Goal: Task Accomplishment & Management: Use online tool/utility

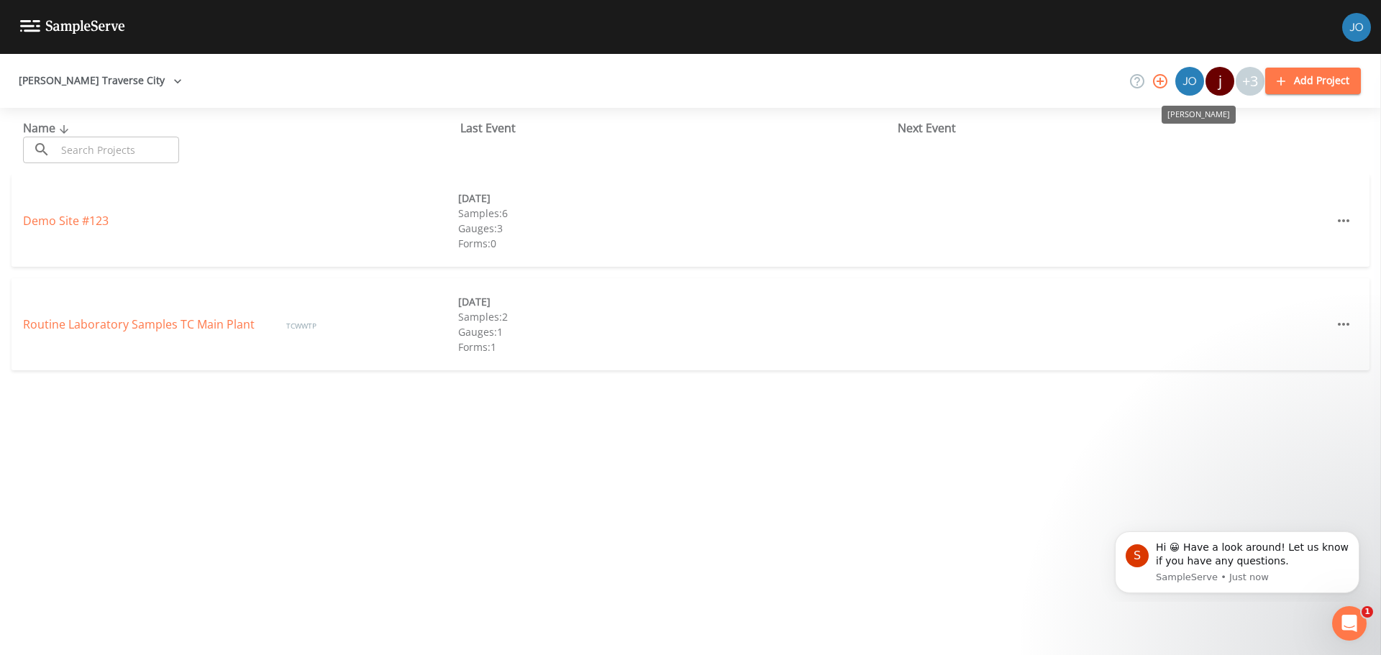
click at [1187, 83] on img "Joshua Lycka" at bounding box center [1189, 81] width 29 height 29
click at [70, 70] on button "[PERSON_NAME] Traverse City" at bounding box center [100, 81] width 175 height 27
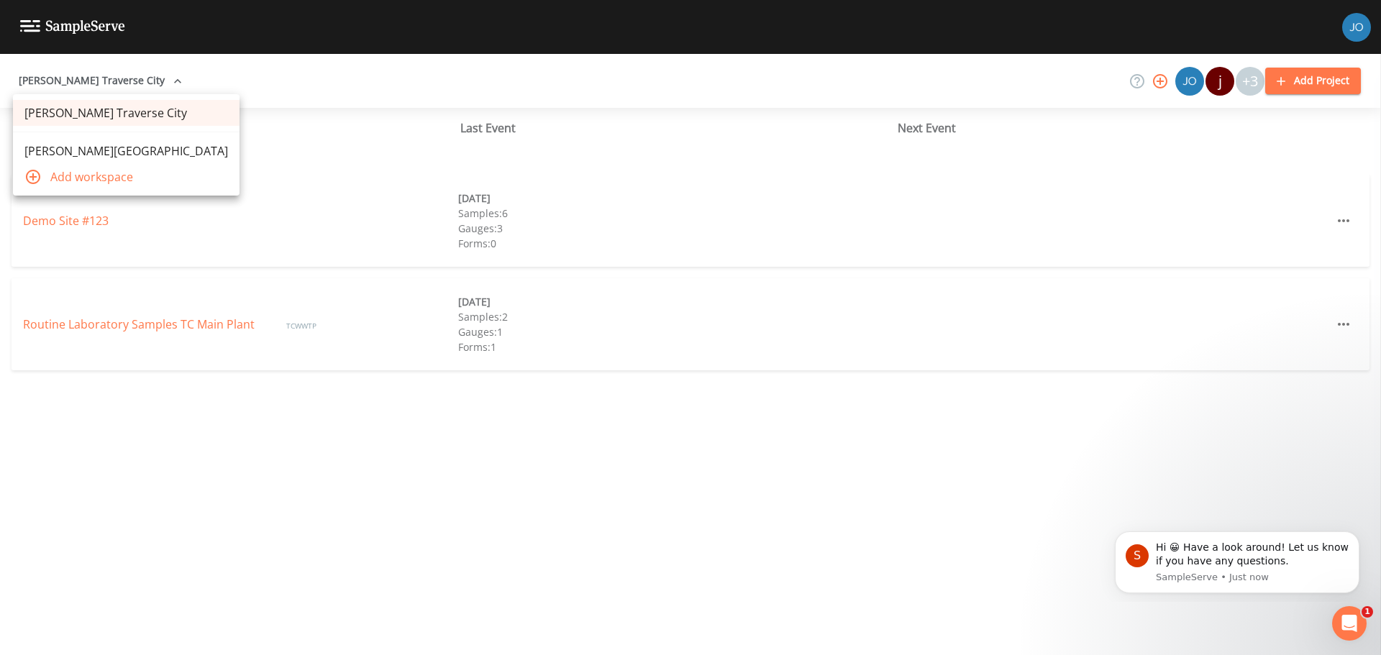
click at [77, 153] on link "[PERSON_NAME][GEOGRAPHIC_DATA]" at bounding box center [126, 151] width 227 height 26
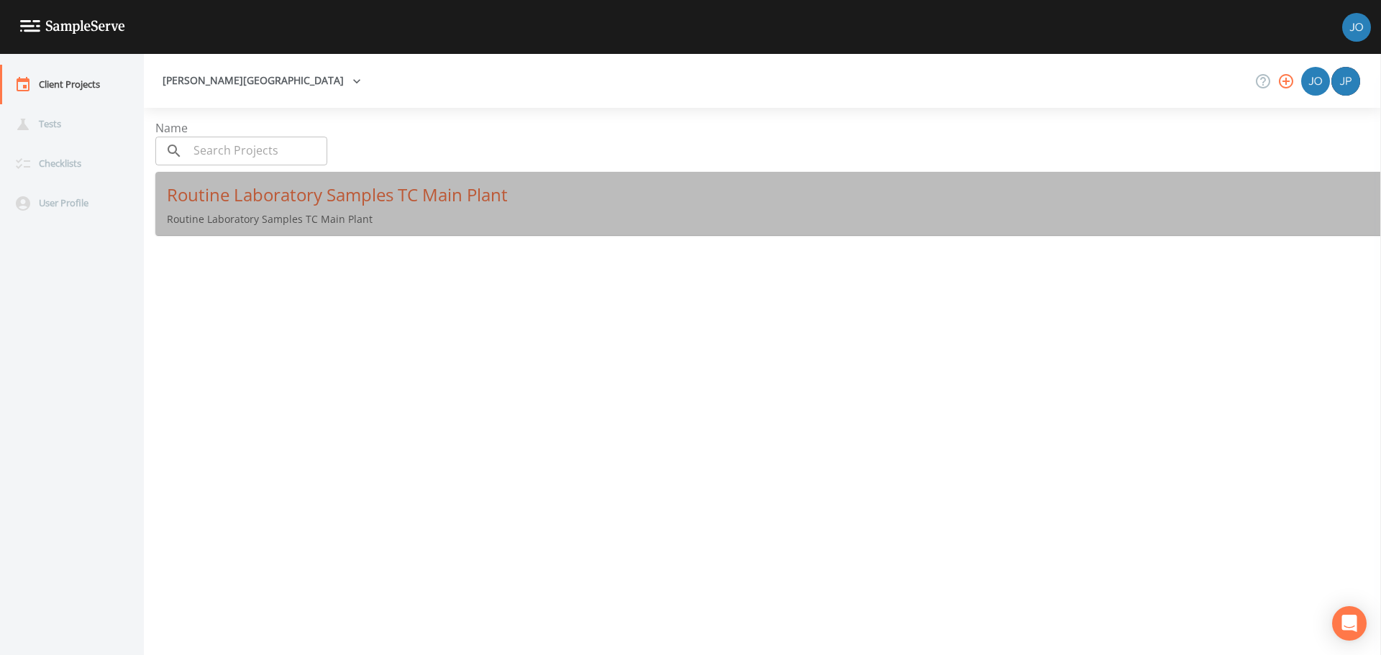
click at [539, 183] on div "Routine Laboratory Samples TC Main Plant" at bounding box center [774, 194] width 1214 height 23
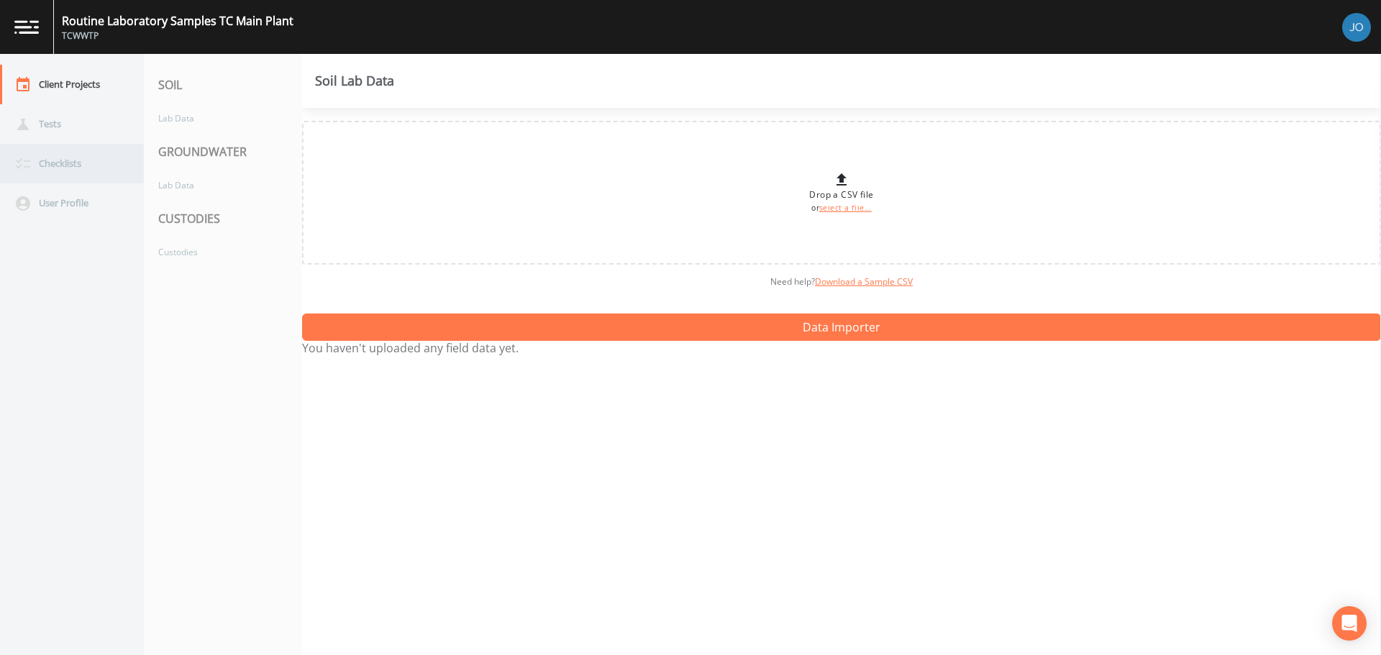
click at [73, 162] on div "Checklists" at bounding box center [64, 164] width 129 height 40
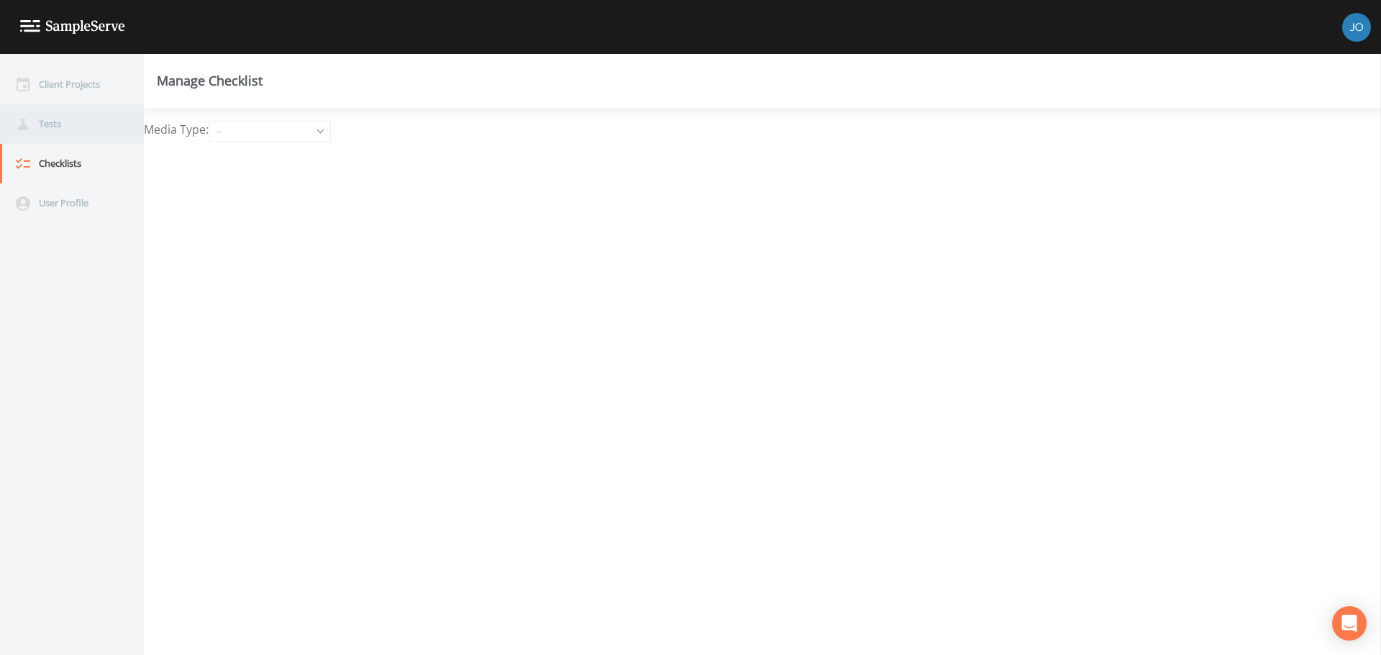
click at [72, 123] on div "Tests" at bounding box center [64, 124] width 129 height 40
click at [84, 93] on div "Client Projects" at bounding box center [64, 85] width 129 height 40
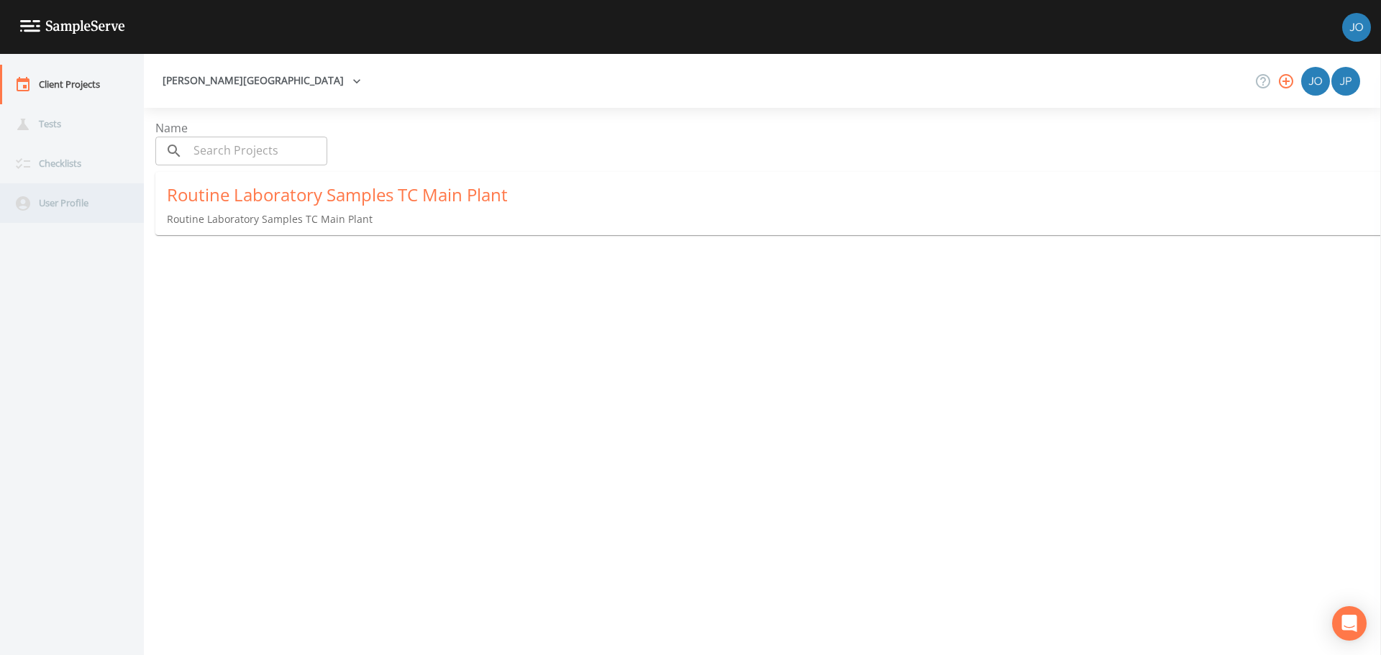
click at [88, 193] on div "User Profile" at bounding box center [64, 203] width 129 height 40
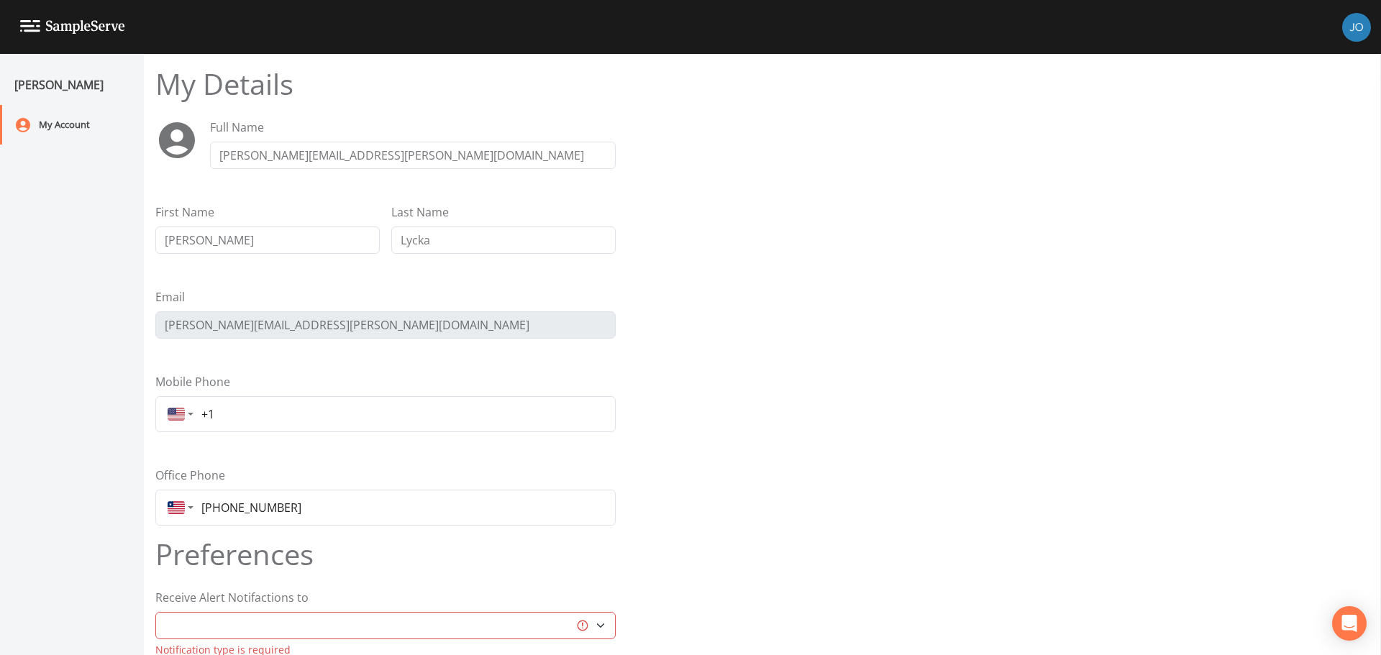
click at [27, 35] on link at bounding box center [62, 27] width 125 height 54
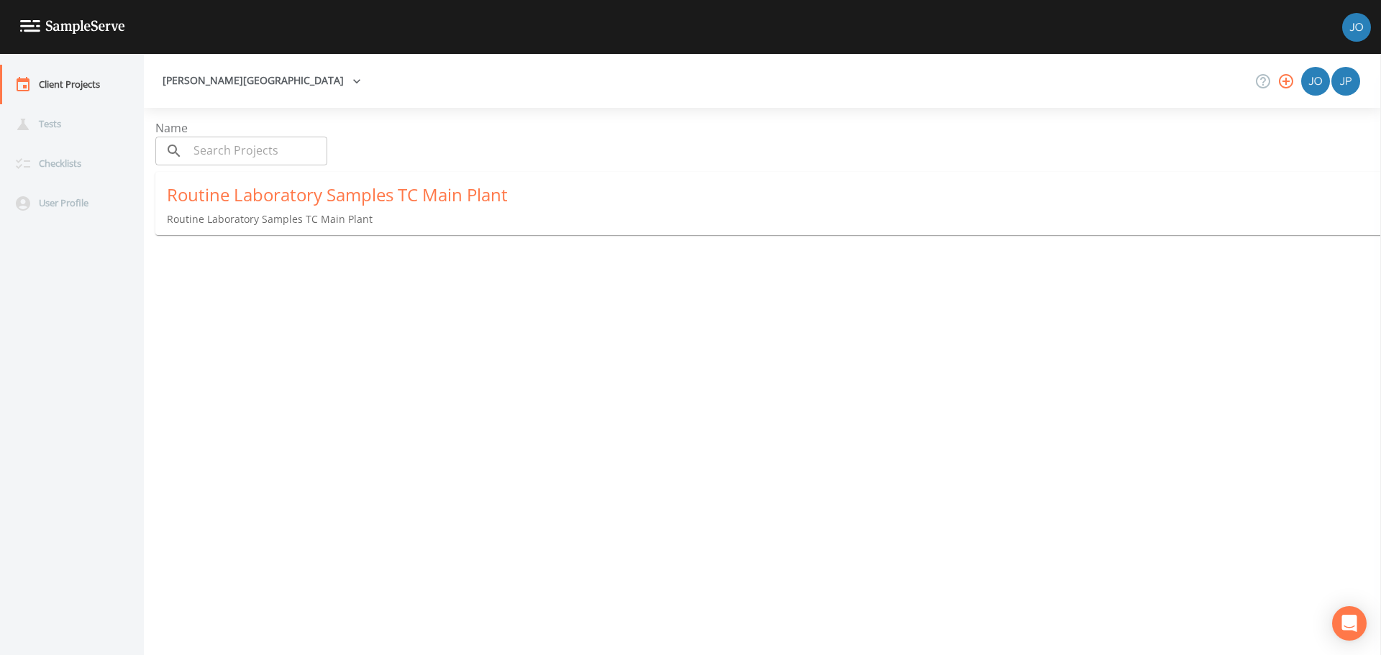
click at [226, 77] on button "[PERSON_NAME][GEOGRAPHIC_DATA]" at bounding box center [262, 81] width 210 height 27
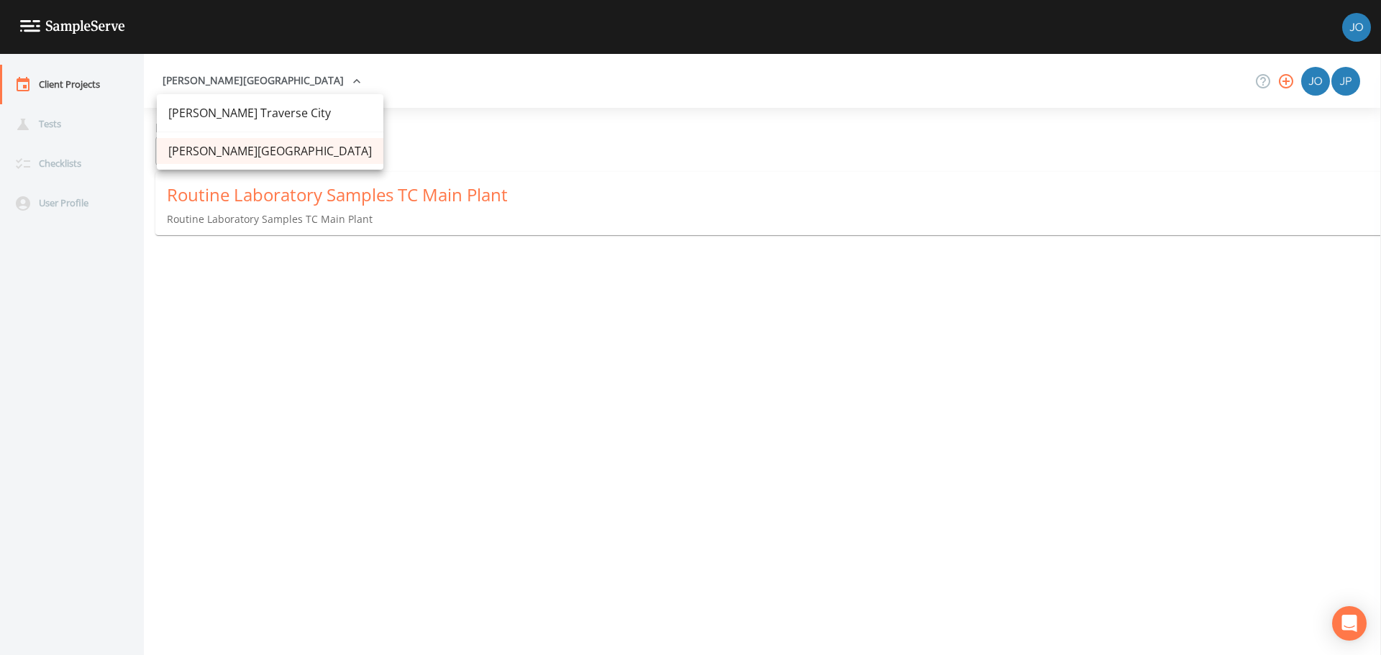
click at [229, 119] on link "[PERSON_NAME] Traverse City" at bounding box center [270, 113] width 227 height 26
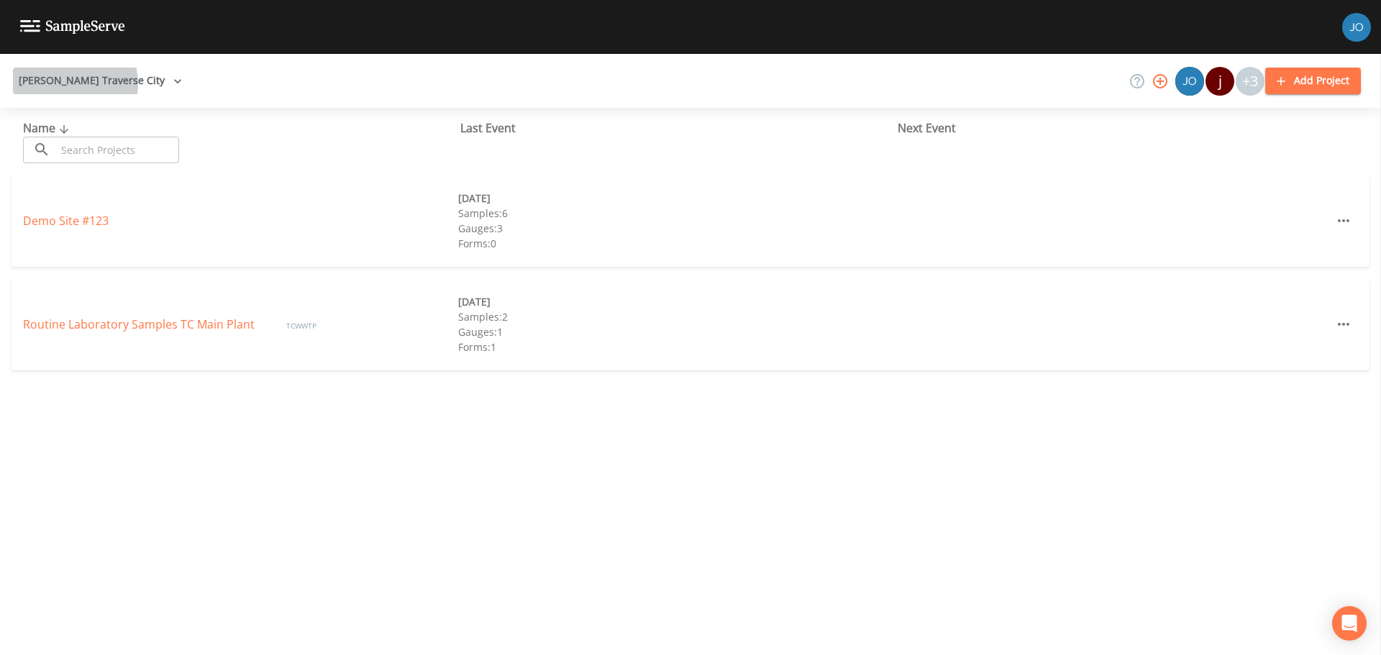
click at [71, 83] on button "[PERSON_NAME] Traverse City" at bounding box center [100, 81] width 175 height 27
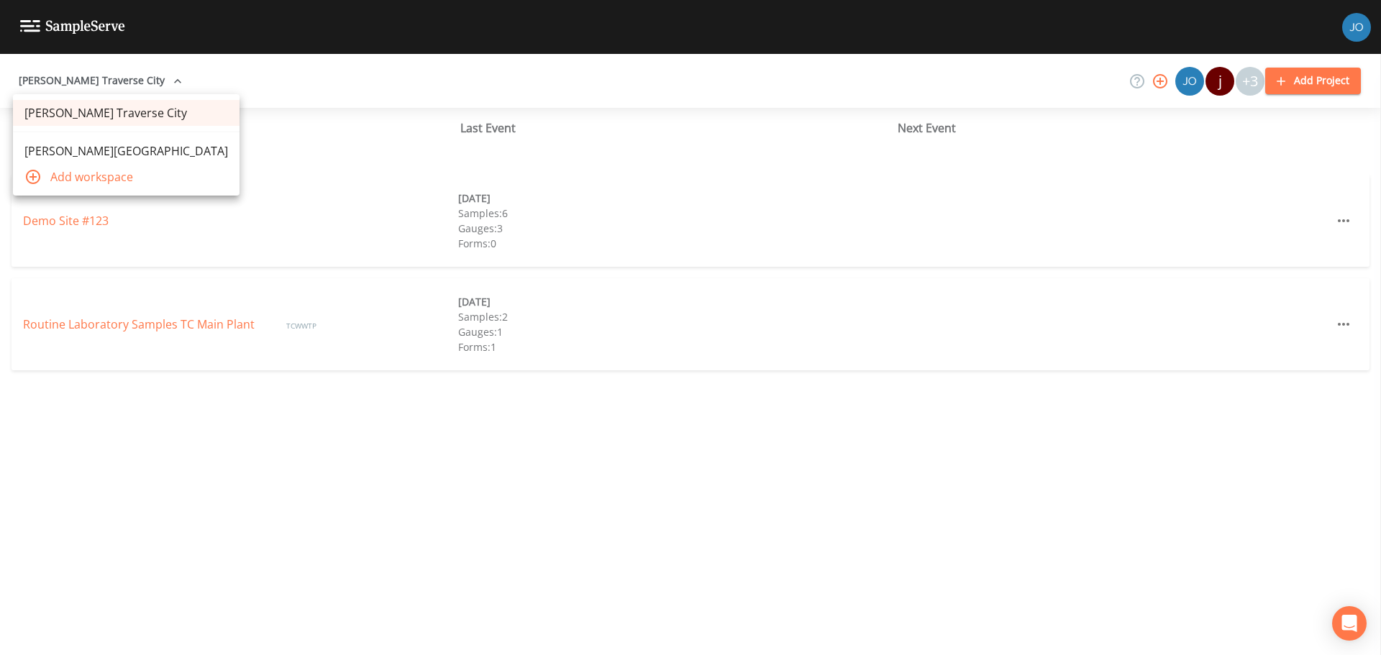
click at [159, 152] on link "[PERSON_NAME][GEOGRAPHIC_DATA]" at bounding box center [126, 151] width 227 height 26
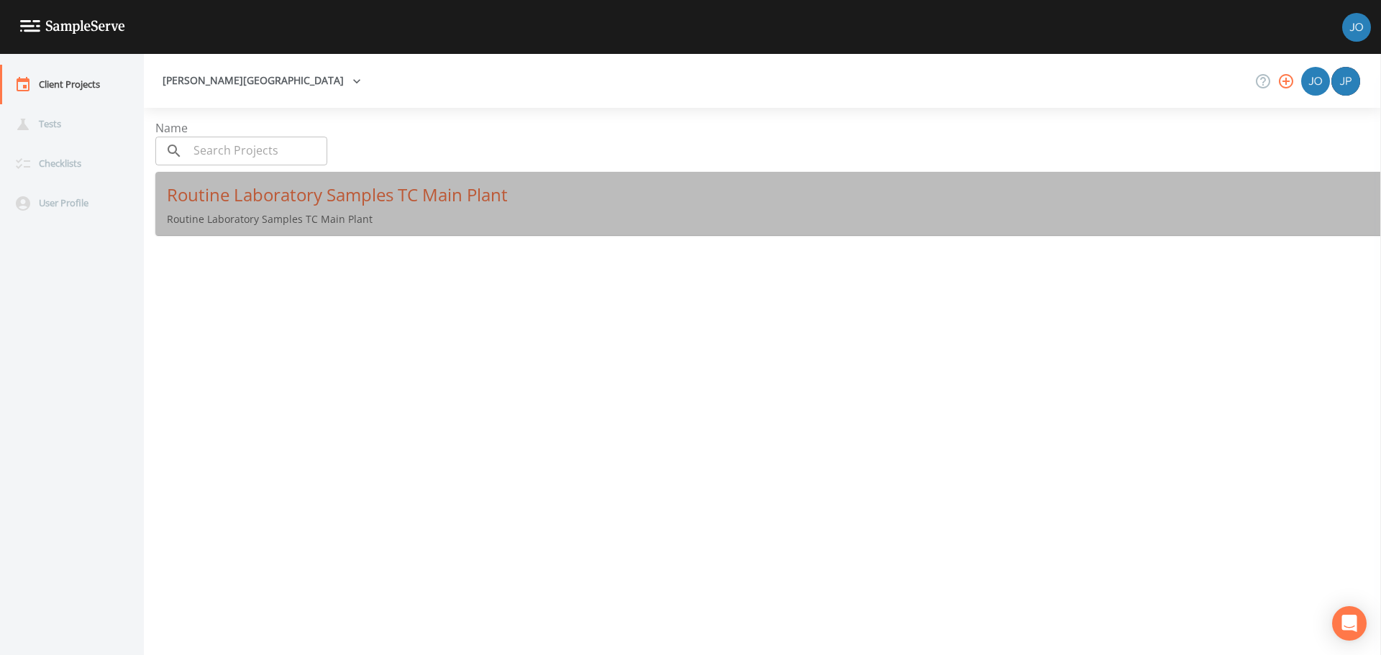
click at [311, 213] on p "Routine Laboratory Samples TC Main Plant" at bounding box center [774, 219] width 1214 height 14
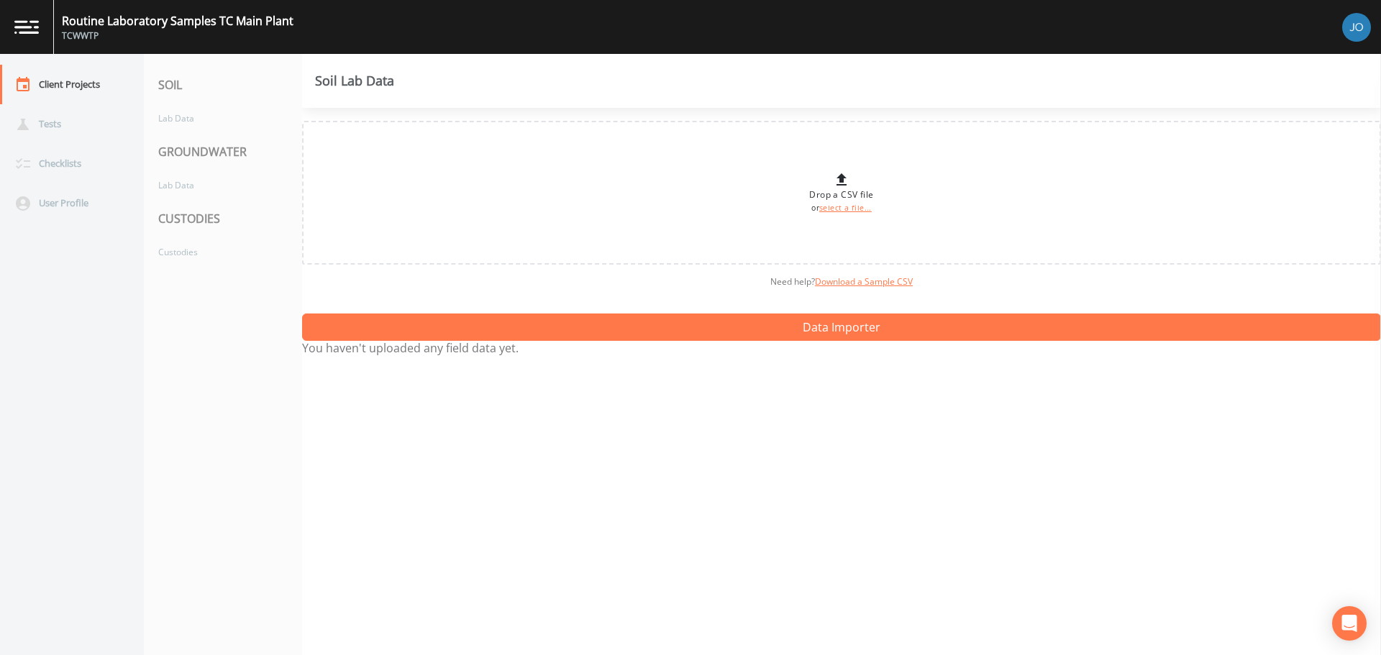
click at [180, 226] on div "CUSTODIES" at bounding box center [223, 218] width 158 height 40
drag, startPoint x: 187, startPoint y: 213, endPoint x: 188, endPoint y: 244, distance: 30.9
click at [186, 216] on div "CUSTODIES" at bounding box center [223, 218] width 158 height 40
click at [186, 248] on div "Custodies" at bounding box center [216, 252] width 144 height 27
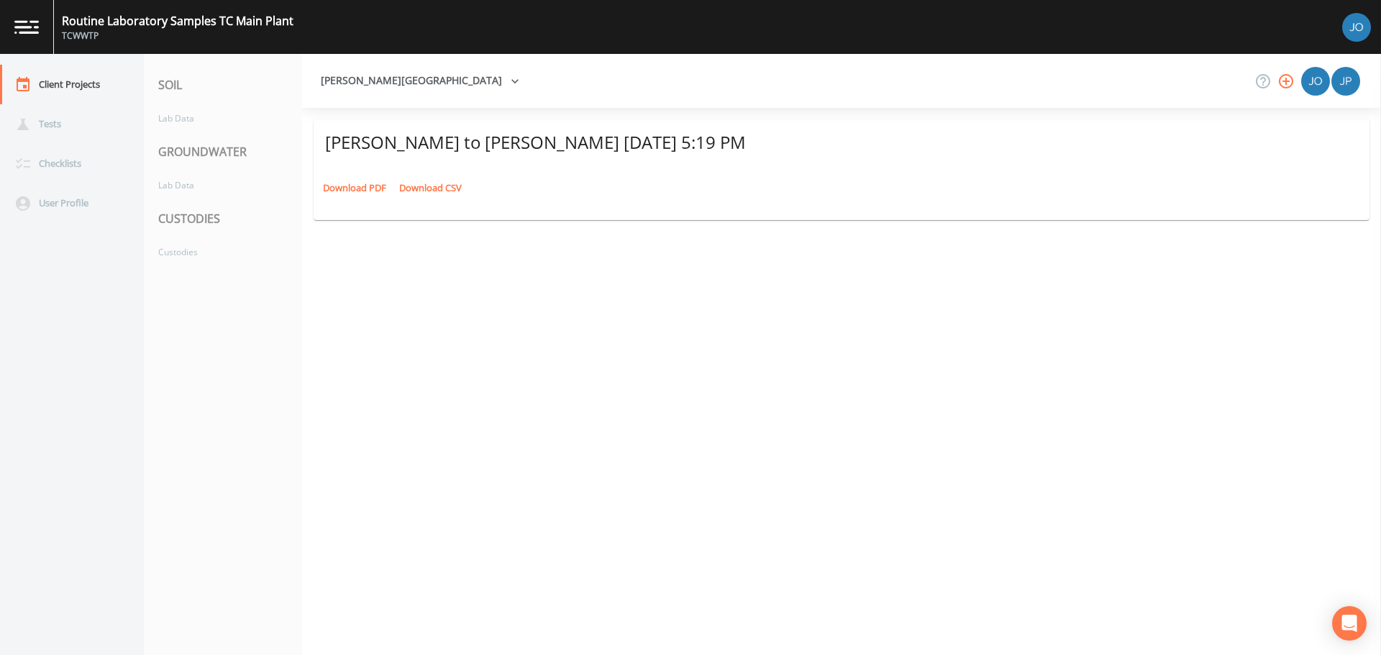
drag, startPoint x: 498, startPoint y: 371, endPoint x: 599, endPoint y: 419, distance: 111.6
click at [603, 423] on div "Joshua Lycka to Joshua Lycka September 15, 2025 5:19 PM Download PDF Download C…" at bounding box center [841, 381] width 1079 height 547
drag, startPoint x: 553, startPoint y: 372, endPoint x: 492, endPoint y: 303, distance: 92.7
click at [493, 303] on div "Joshua Lycka to Joshua Lycka September 15, 2025 5:19 PM Download PDF Download C…" at bounding box center [841, 381] width 1079 height 547
click at [25, 29] on img at bounding box center [26, 27] width 24 height 14
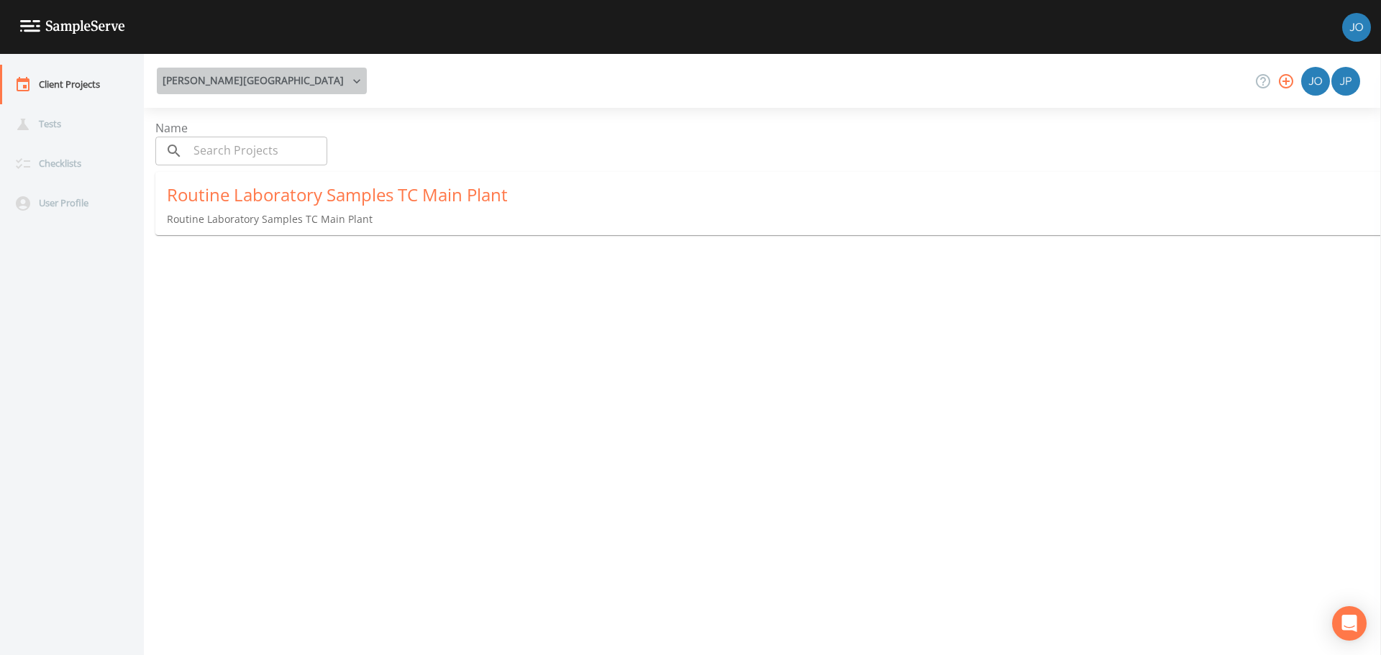
click at [280, 82] on button "[PERSON_NAME][GEOGRAPHIC_DATA]" at bounding box center [262, 81] width 210 height 27
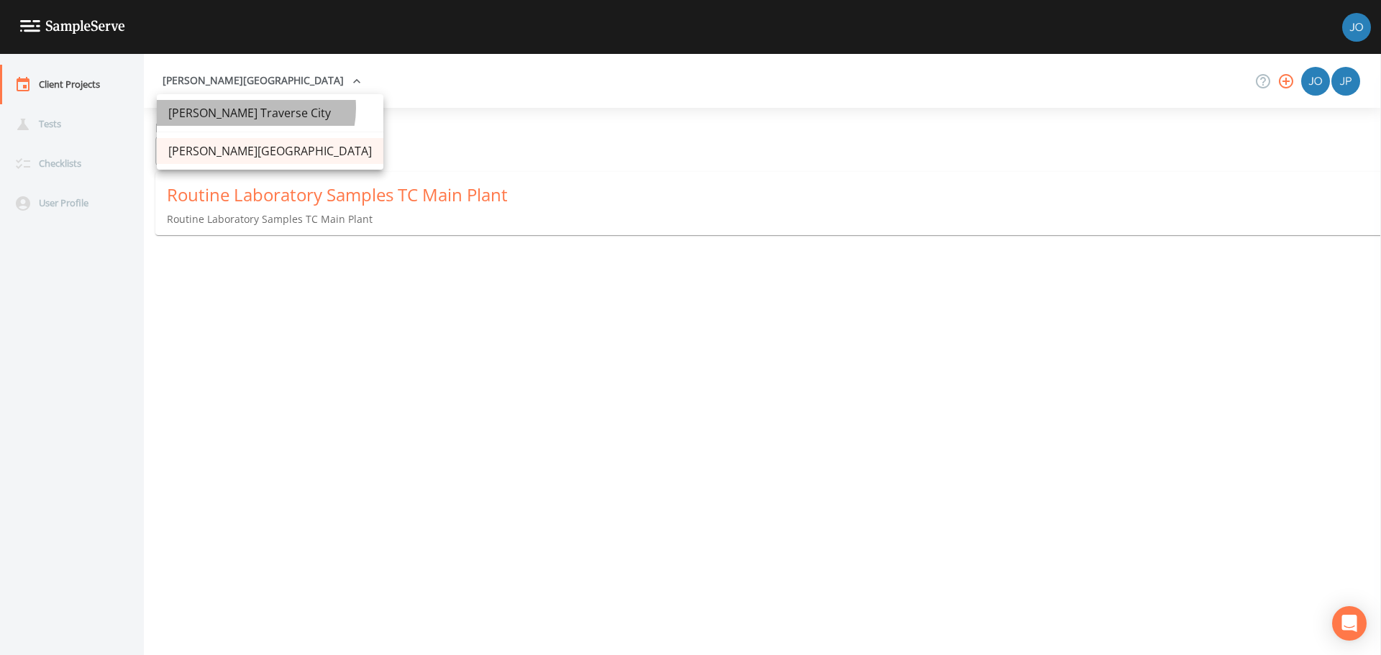
click at [255, 108] on link "[PERSON_NAME] Traverse City" at bounding box center [270, 113] width 227 height 26
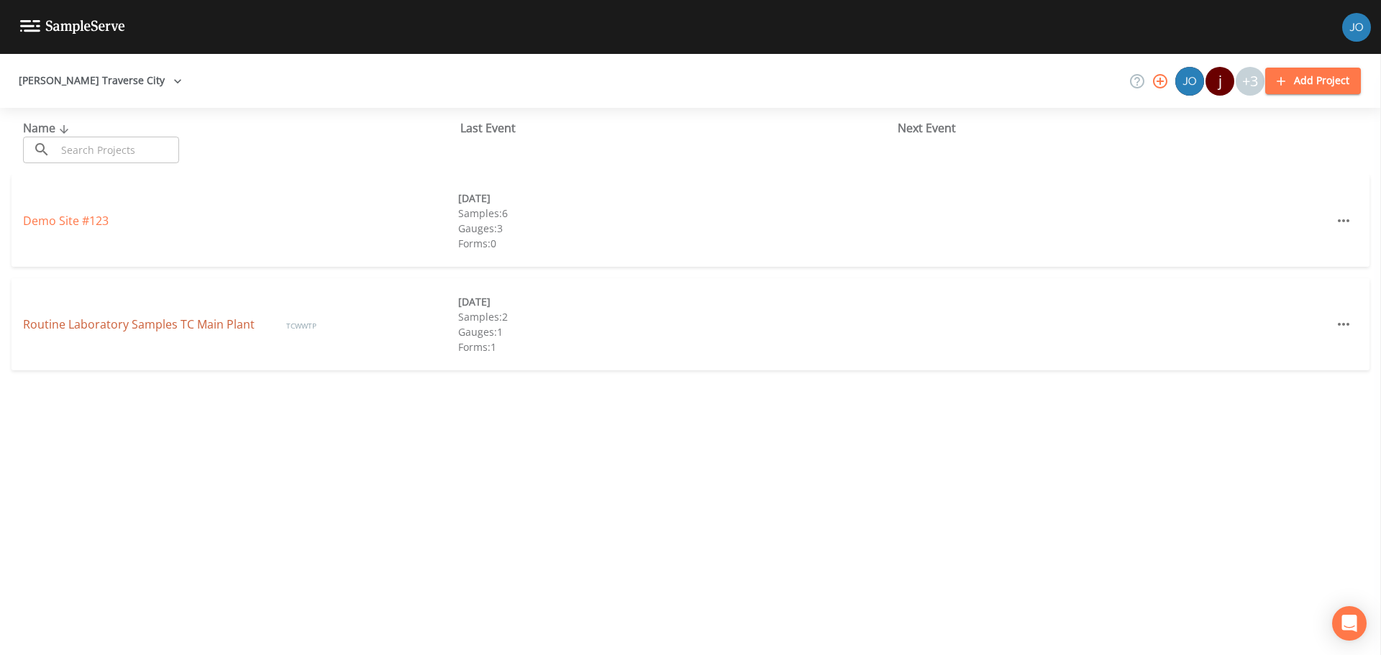
click at [116, 318] on link "Routine Laboratory Samples TC Main Plant" at bounding box center [140, 324] width 234 height 16
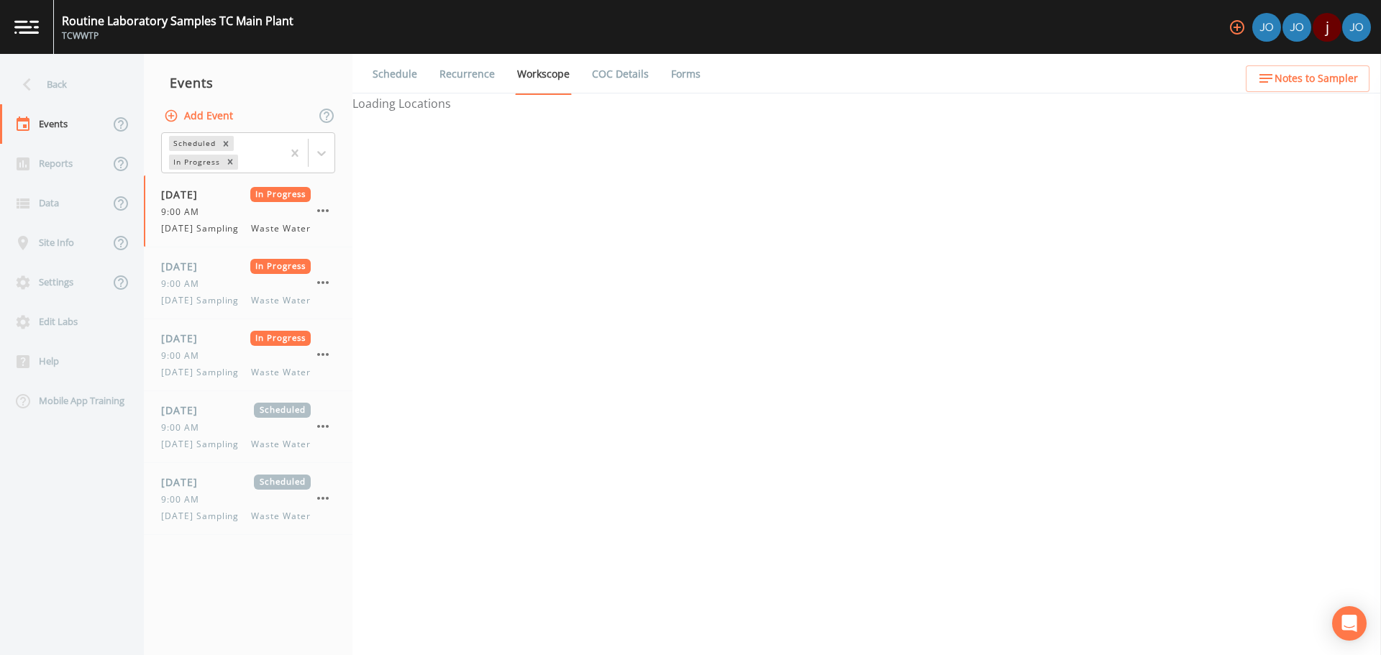
select select "b6a3c313-748b-4795-a028-792ad310bd60"
select select "092b3f94-5697-4c94-9891-da161916fdbb"
select select "b6a3c313-748b-4795-a028-792ad310bd60"
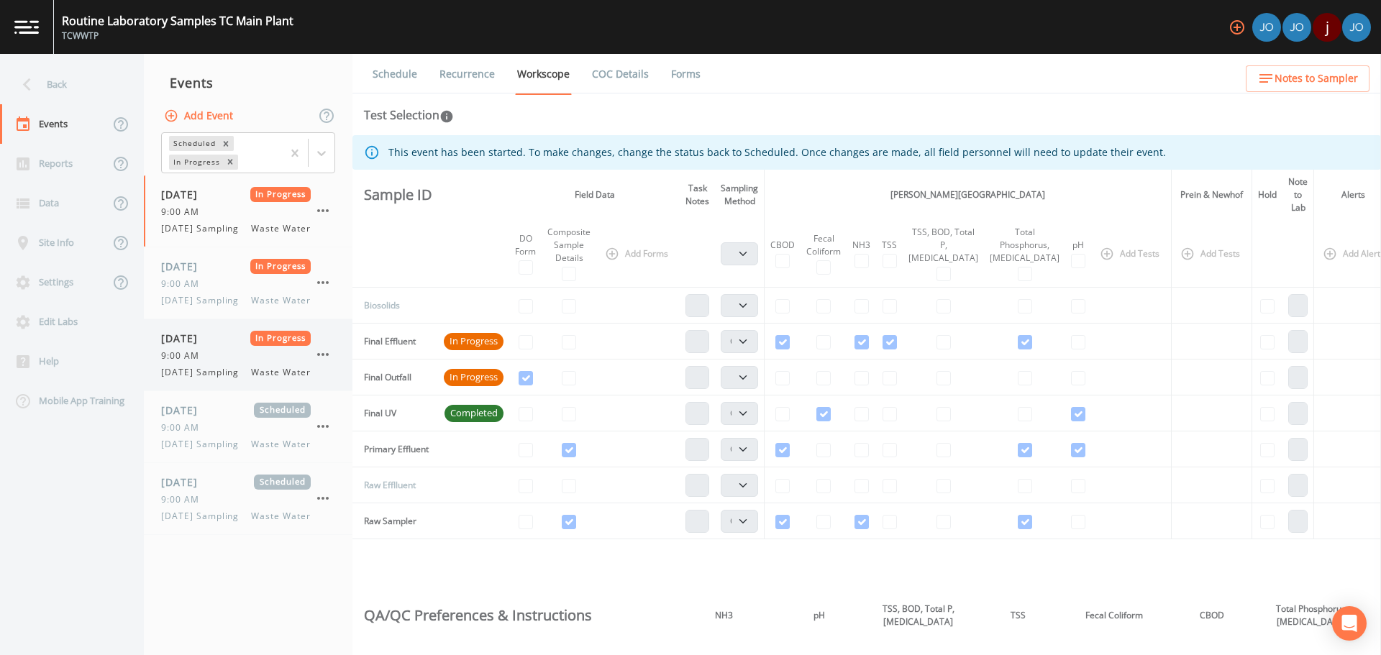
click at [194, 372] on div "[DATE] In Progress 9:00 AM [DATE] Sampling Waste Water" at bounding box center [236, 355] width 150 height 48
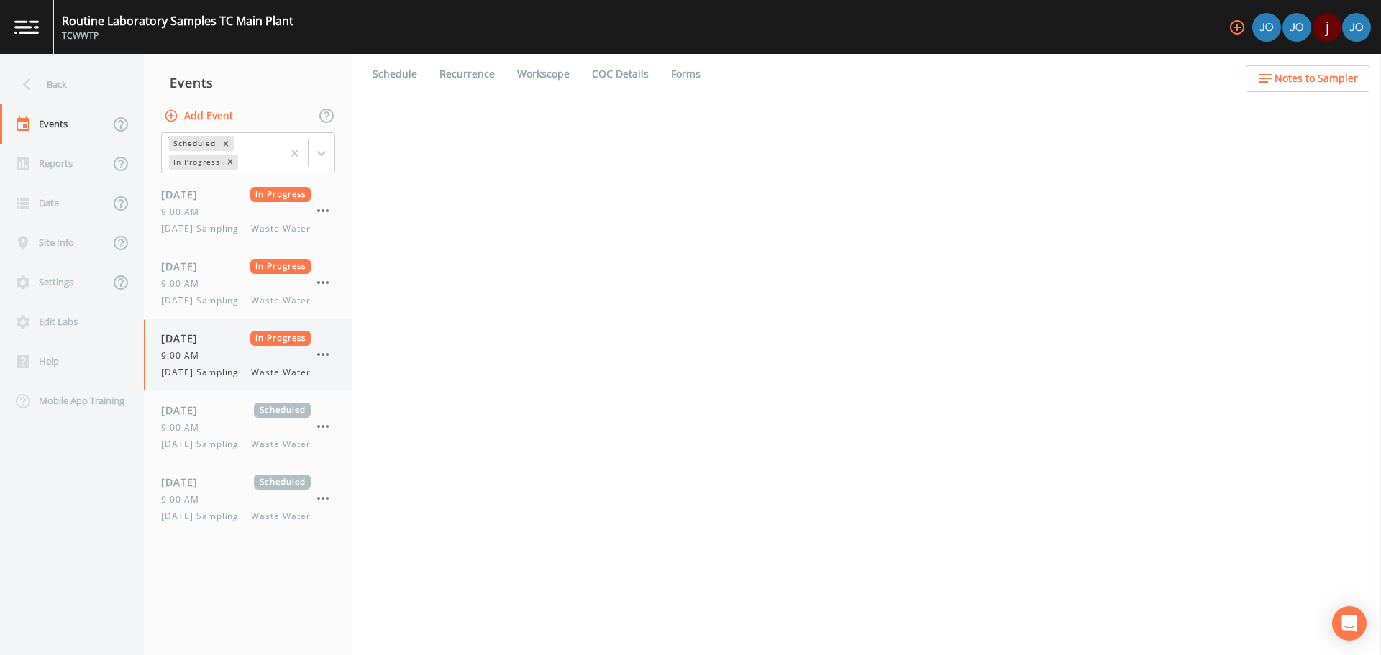
select select "b6a3c313-748b-4795-a028-792ad310bd60"
select select "092b3f94-5697-4c94-9891-da161916fdbb"
select select "b6a3c313-748b-4795-a028-792ad310bd60"
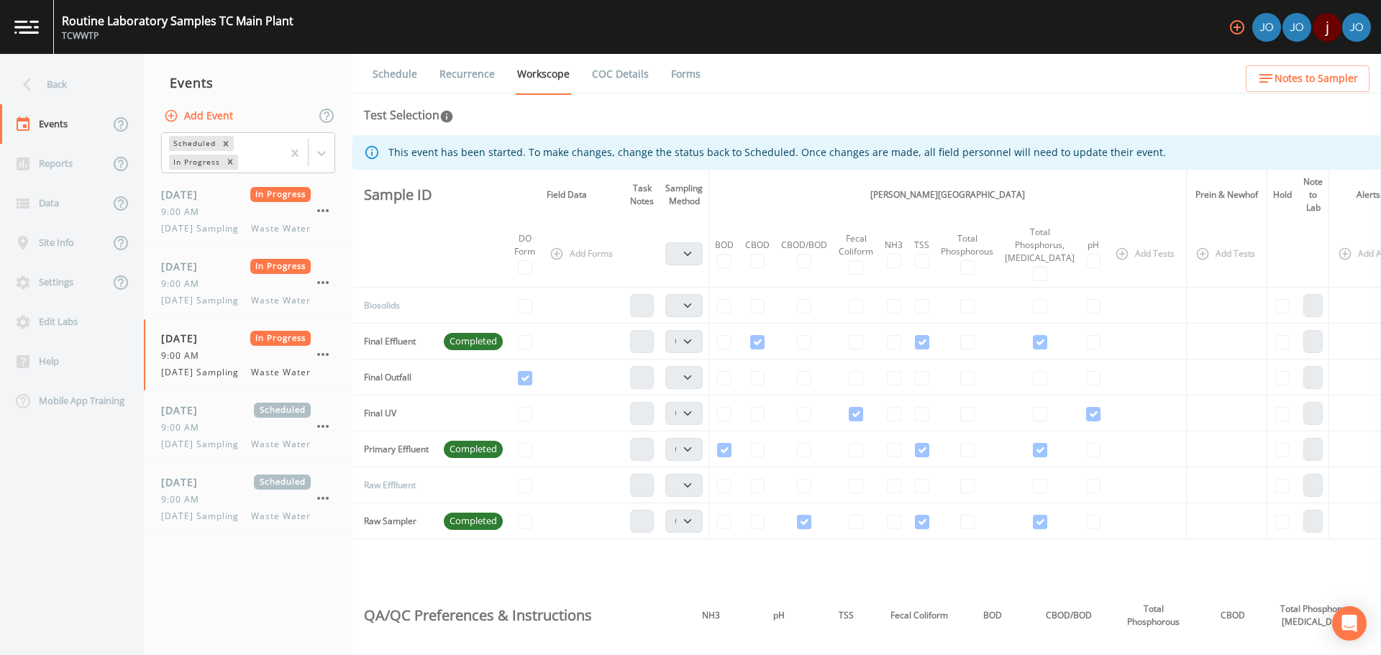
click at [590, 68] on link "COC Details" at bounding box center [620, 74] width 61 height 40
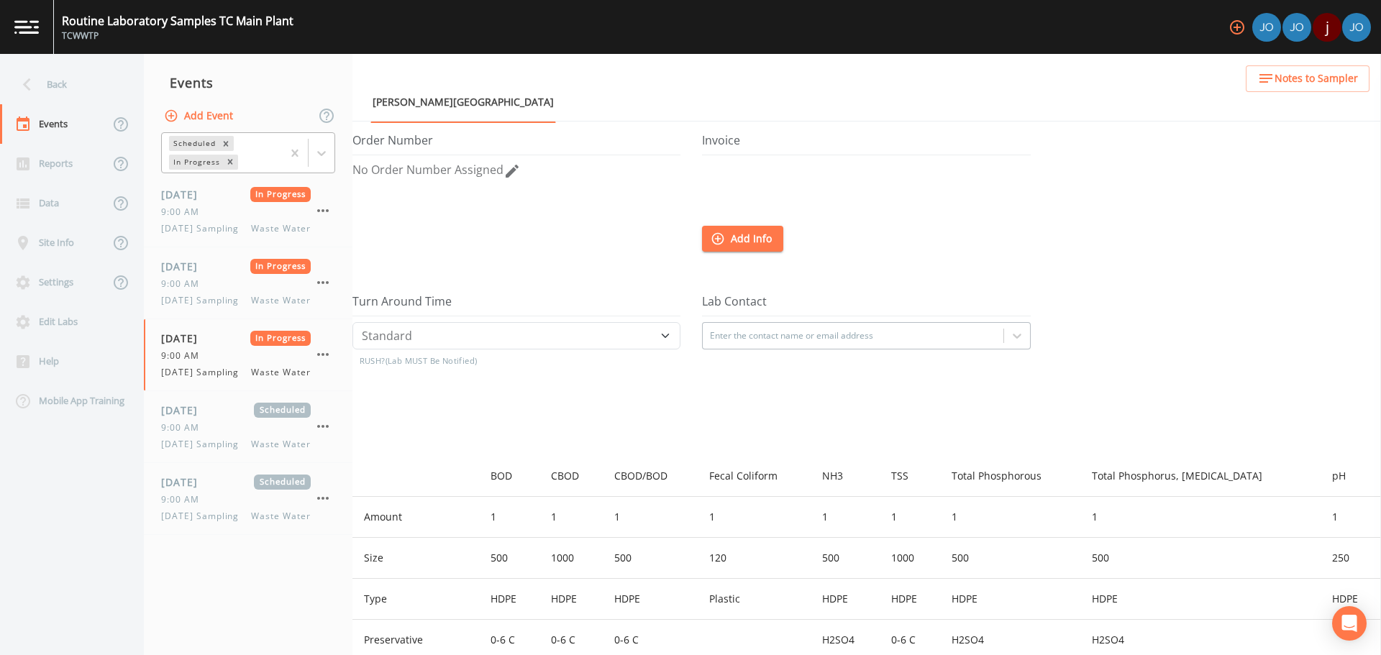
scroll to position [155, 0]
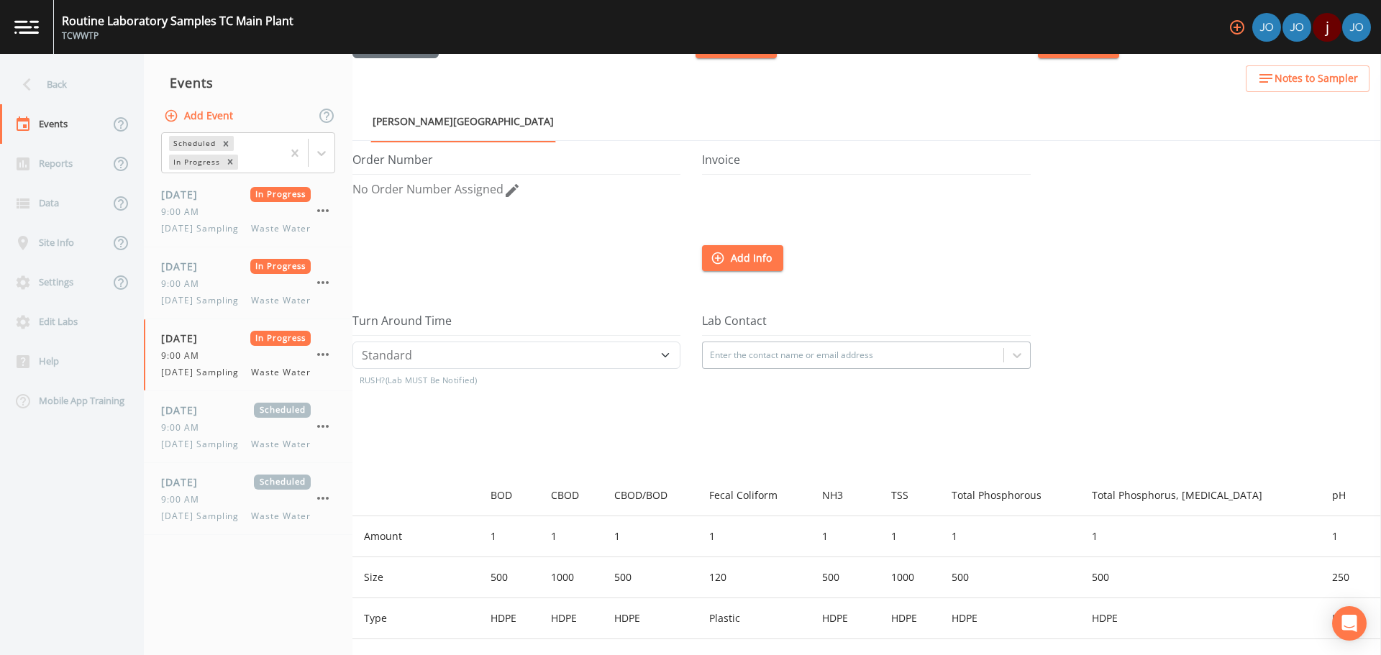
click at [24, 22] on img at bounding box center [26, 27] width 24 height 14
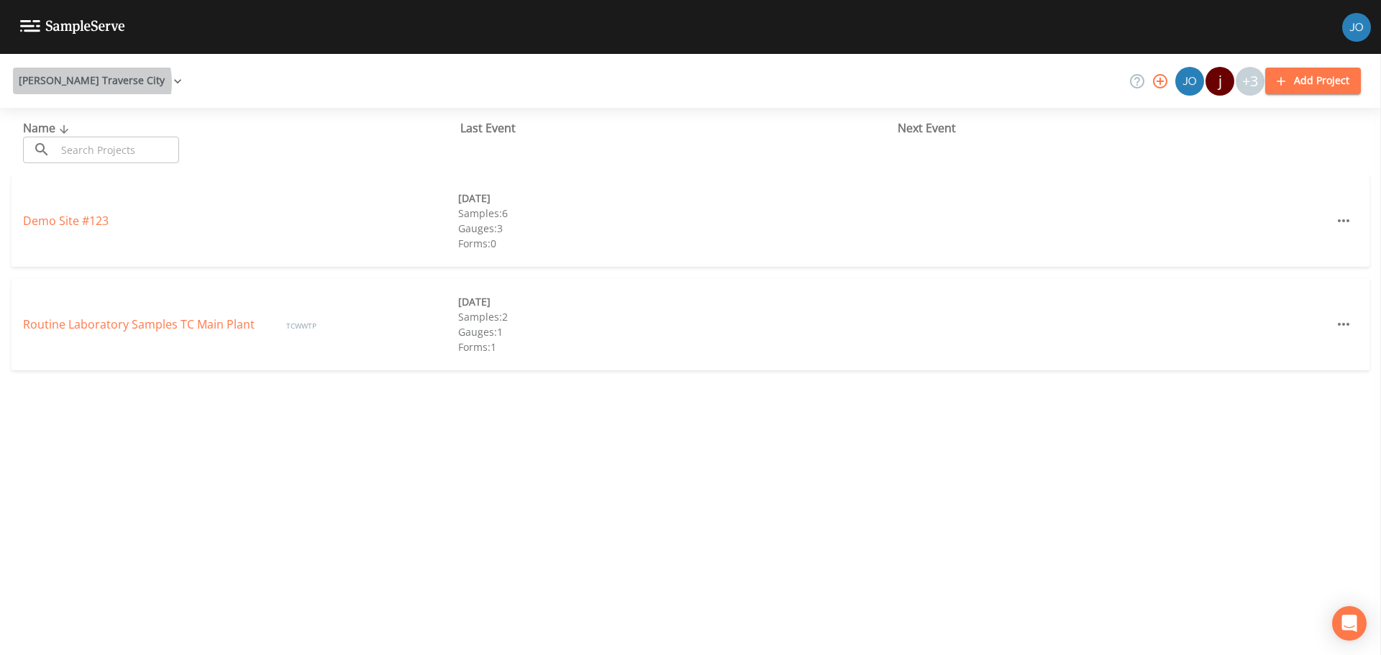
click at [92, 83] on button "[PERSON_NAME] Traverse City" at bounding box center [100, 81] width 175 height 27
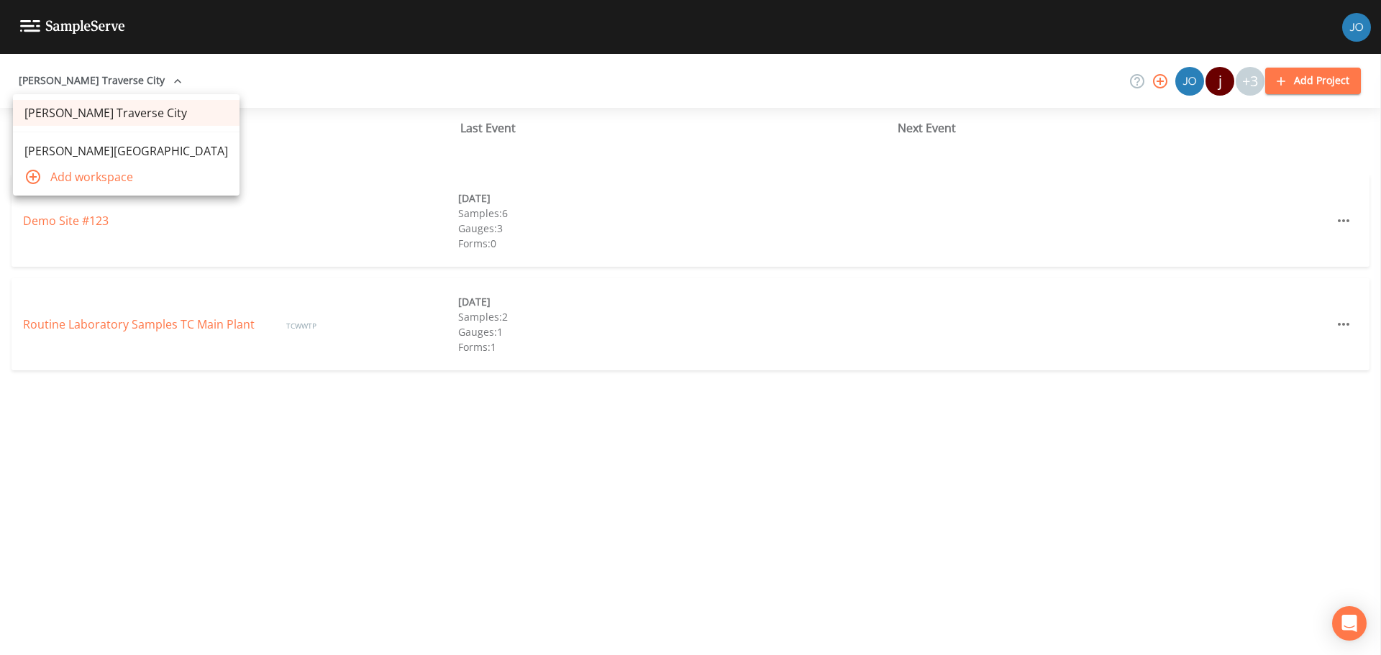
click at [104, 154] on link "[PERSON_NAME][GEOGRAPHIC_DATA]" at bounding box center [126, 151] width 227 height 26
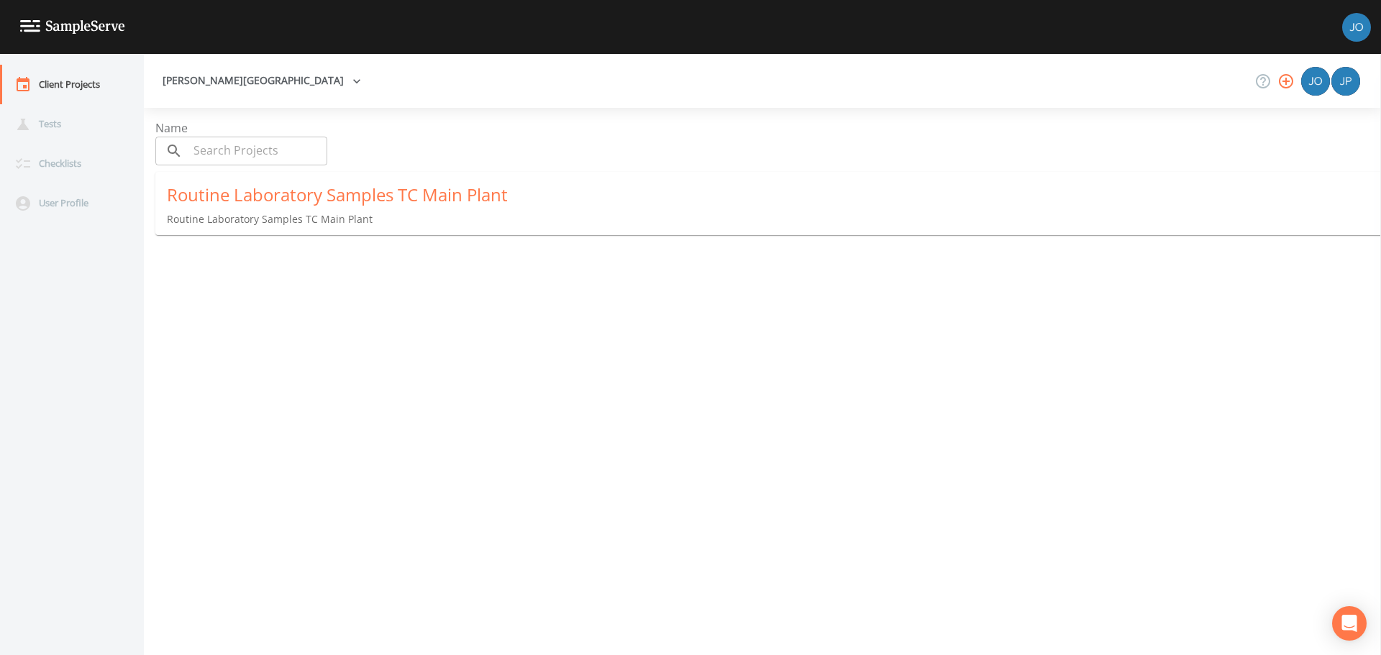
drag, startPoint x: 531, startPoint y: 418, endPoint x: 563, endPoint y: 434, distance: 36.0
click at [577, 444] on div "Name ​ ​ Routine Laboratory Samples TC Main Plant Routine Laboratory Samples TC…" at bounding box center [773, 381] width 1237 height 524
drag, startPoint x: 493, startPoint y: 403, endPoint x: 398, endPoint y: 362, distance: 103.4
click at [399, 362] on div "Name ​ ​ Routine Laboratory Samples TC Main Plant Routine Laboratory Samples TC…" at bounding box center [773, 381] width 1237 height 524
click at [60, 210] on div "User Profile" at bounding box center [64, 203] width 129 height 40
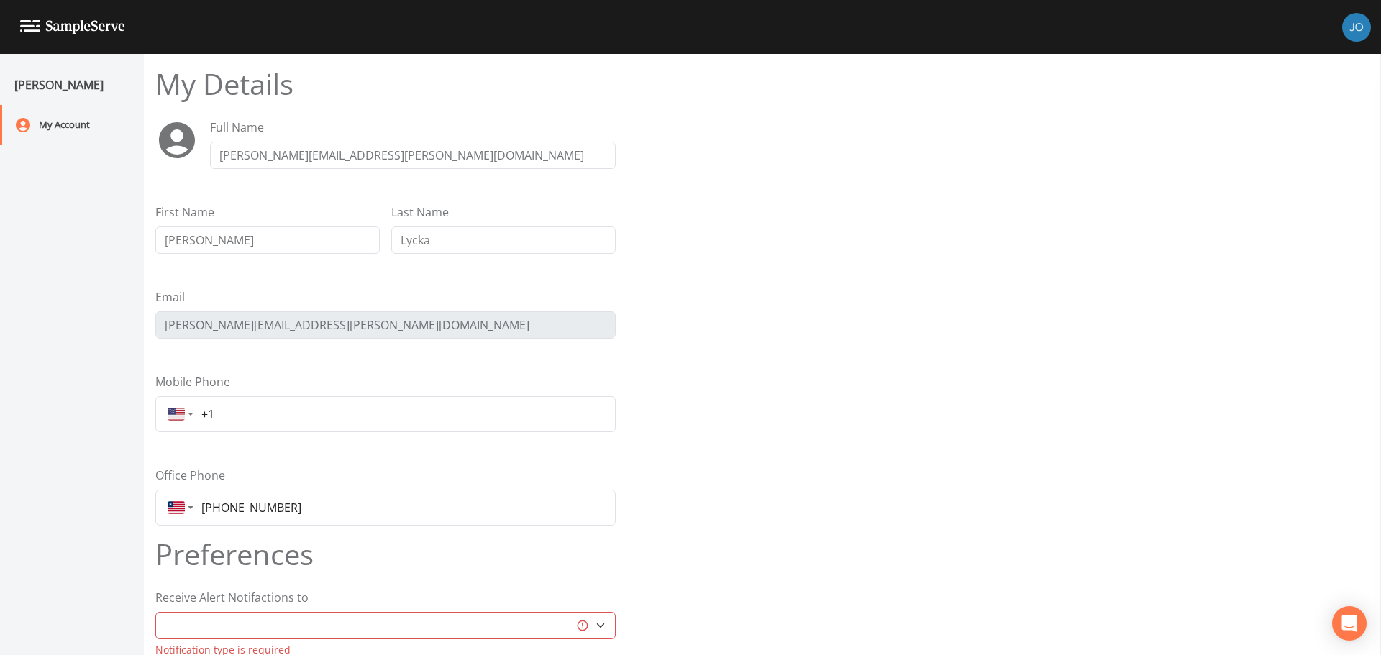
click at [24, 27] on img at bounding box center [72, 27] width 105 height 14
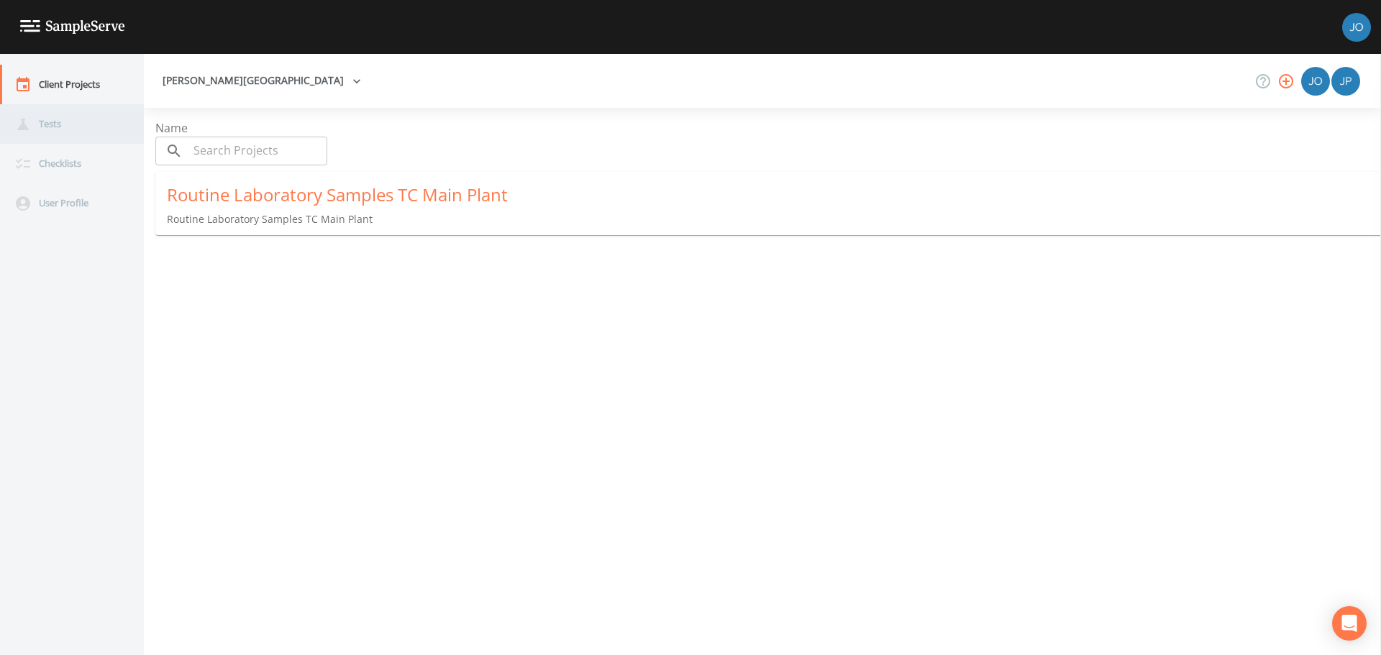
click at [77, 123] on div "Tests" at bounding box center [64, 124] width 129 height 40
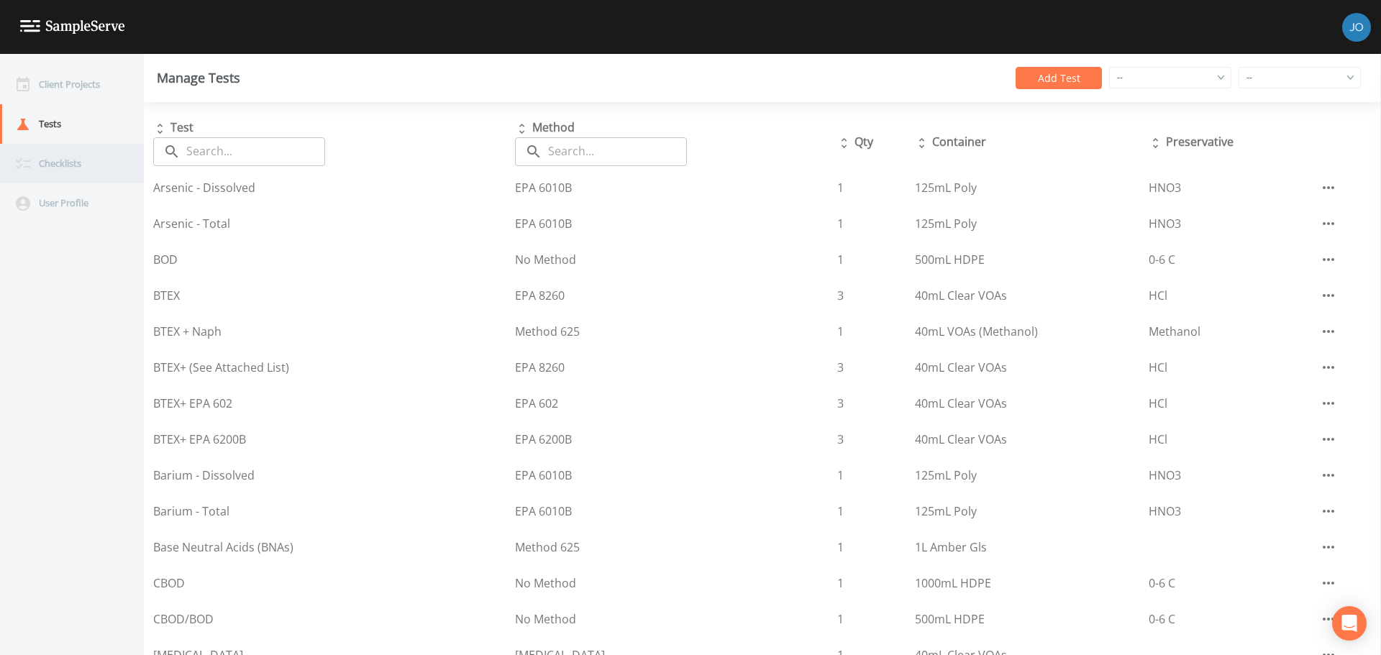
click at [64, 164] on div "Checklists" at bounding box center [64, 164] width 129 height 40
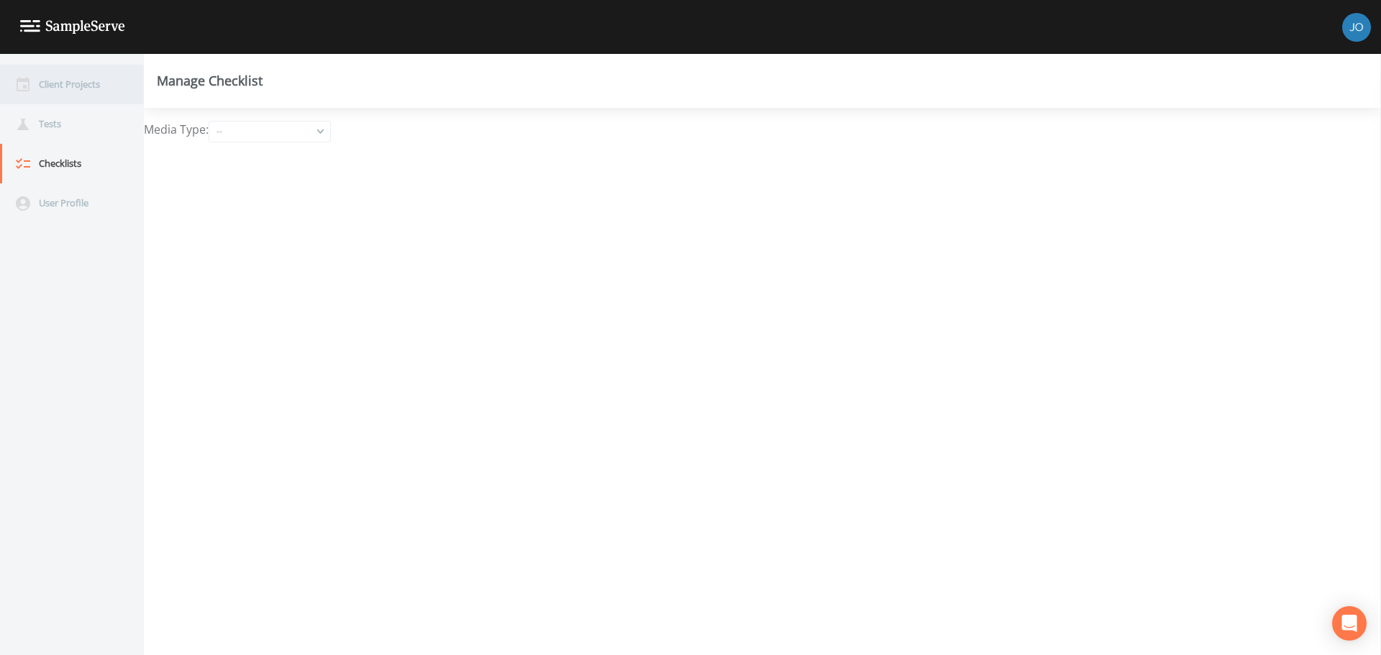
click at [87, 88] on div "Client Projects" at bounding box center [64, 85] width 129 height 40
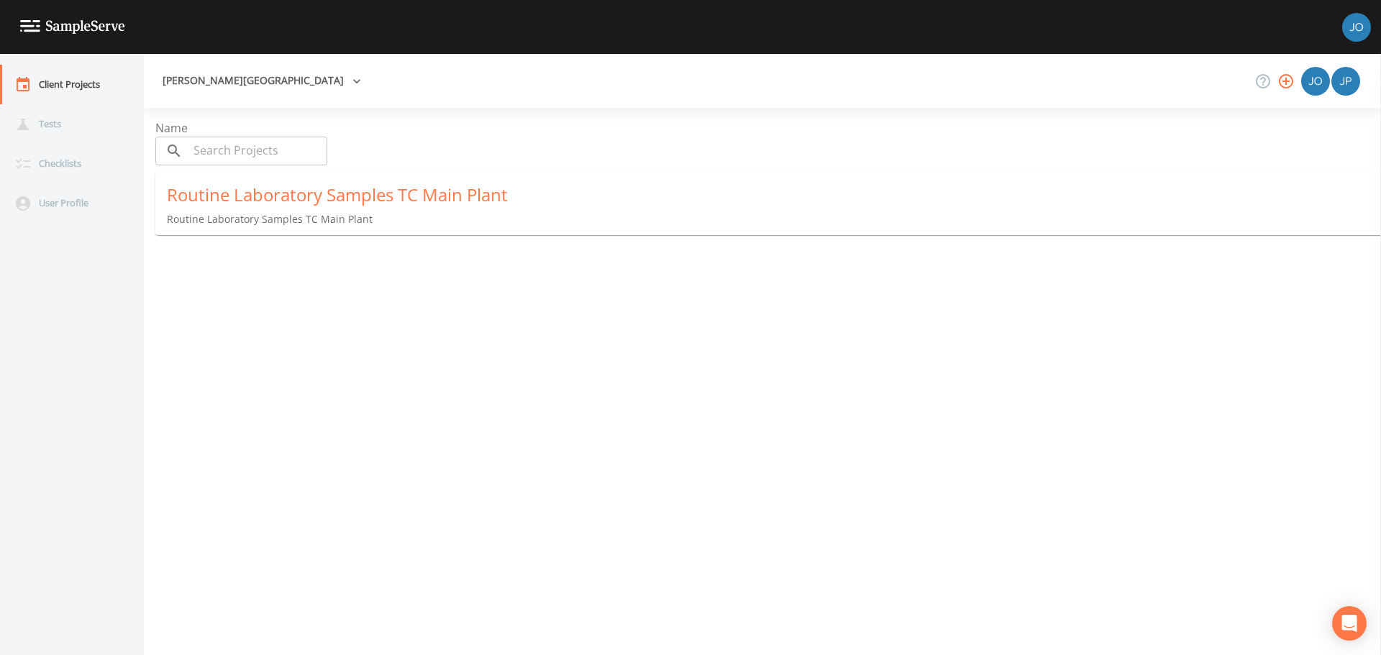
click at [198, 96] on div "[PERSON_NAME][GEOGRAPHIC_DATA]" at bounding box center [762, 81] width 1237 height 54
click at [196, 93] on button "[PERSON_NAME][GEOGRAPHIC_DATA]" at bounding box center [262, 81] width 210 height 27
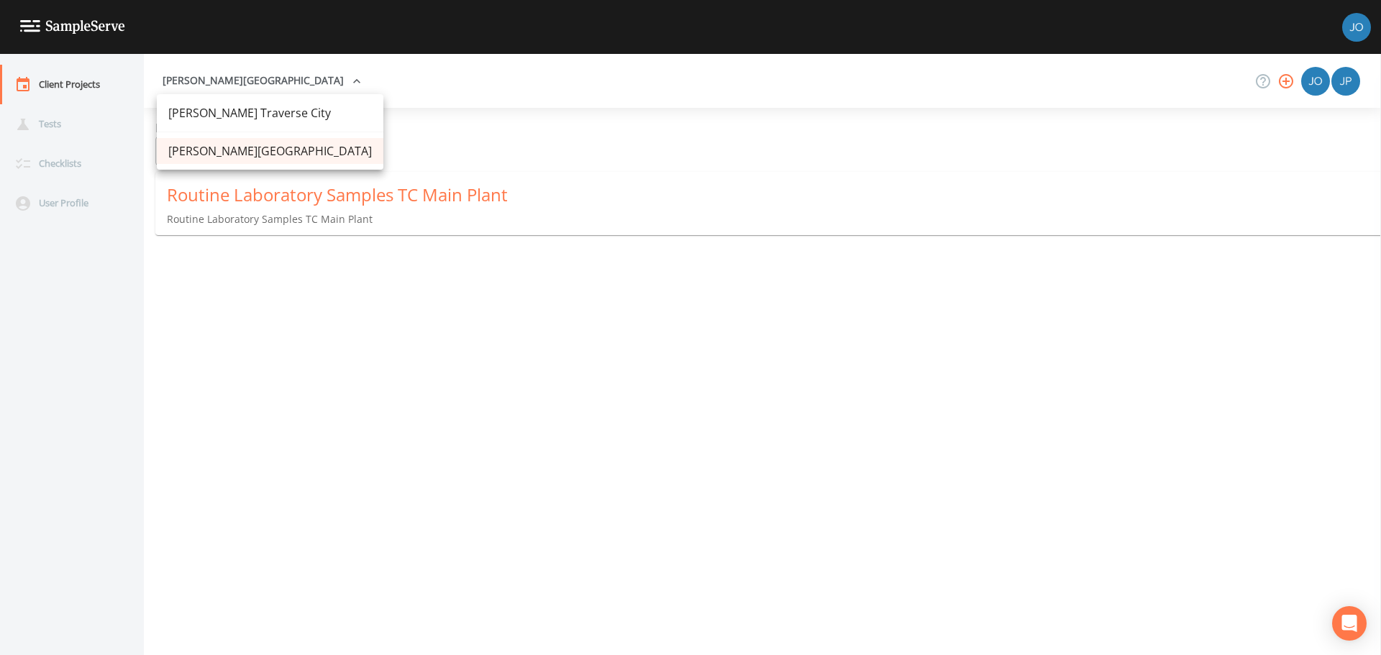
click at [203, 106] on link "[PERSON_NAME] Traverse City" at bounding box center [270, 113] width 227 height 26
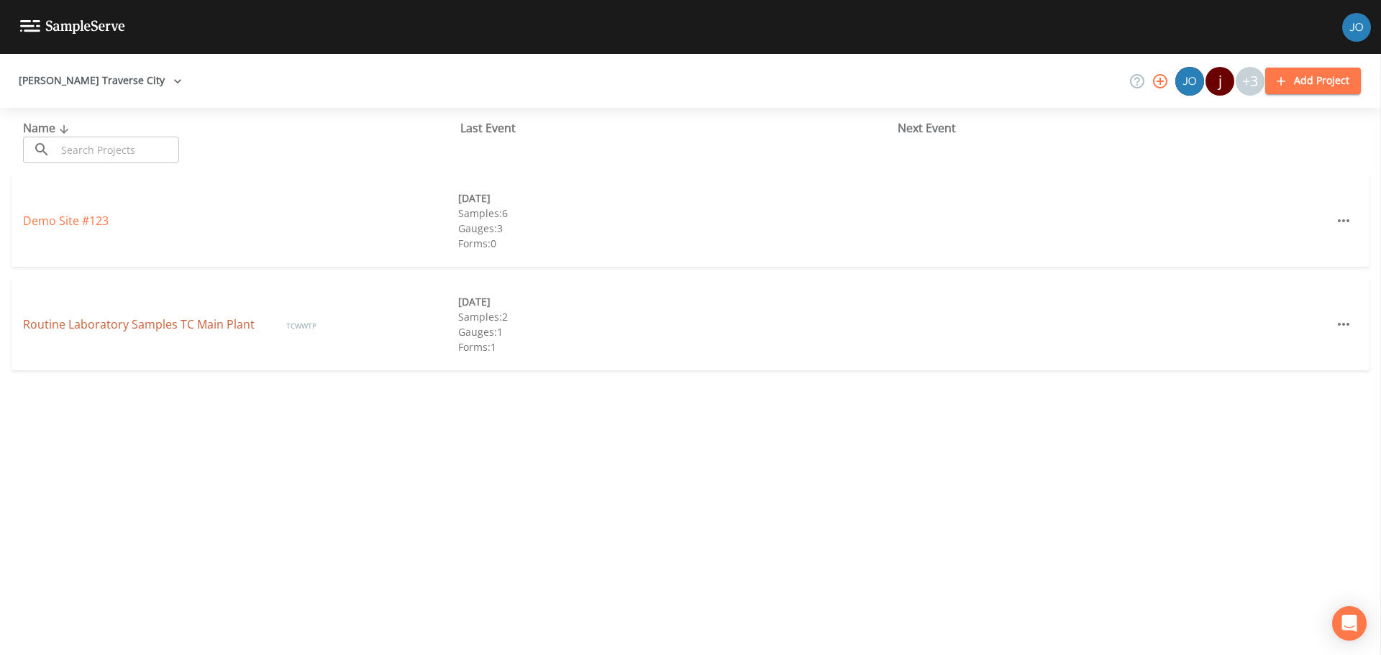
click at [128, 323] on link "Routine Laboratory Samples TC Main Plant" at bounding box center [140, 324] width 234 height 16
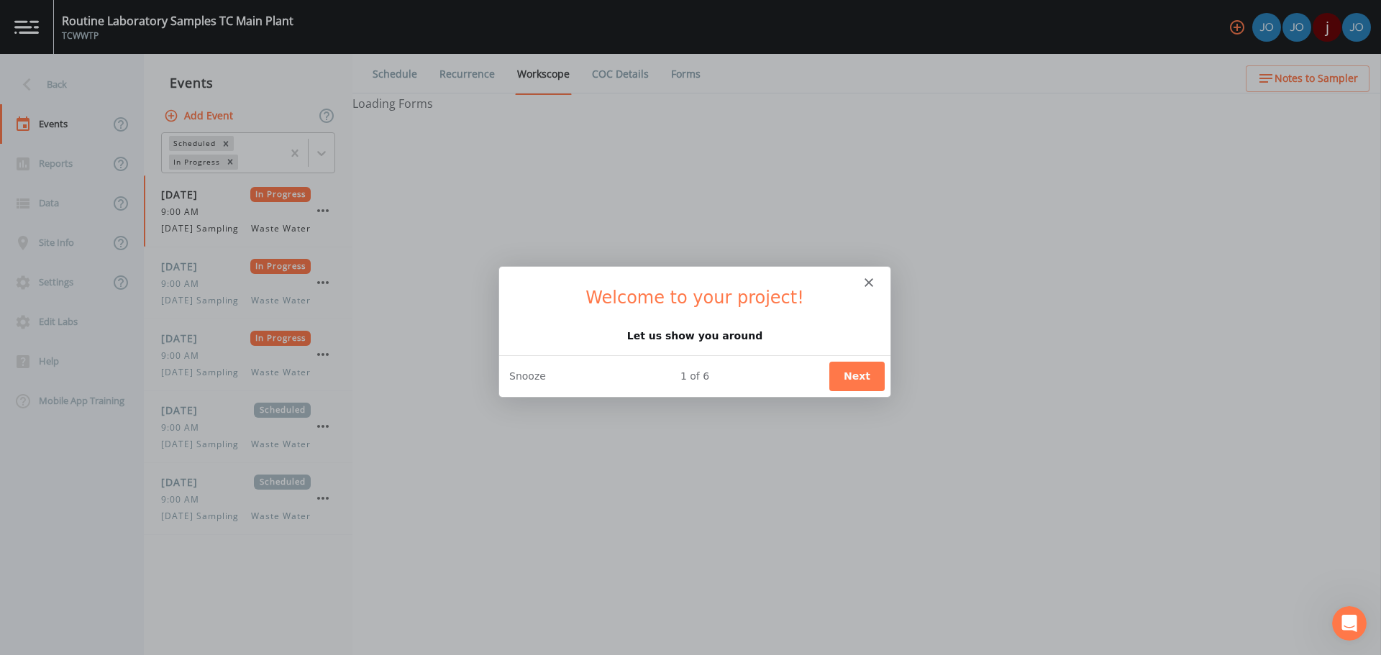
select select "b6a3c313-748b-4795-a028-792ad310bd60"
select select "092b3f94-5697-4c94-9891-da161916fdbb"
select select "b6a3c313-748b-4795-a028-792ad310bd60"
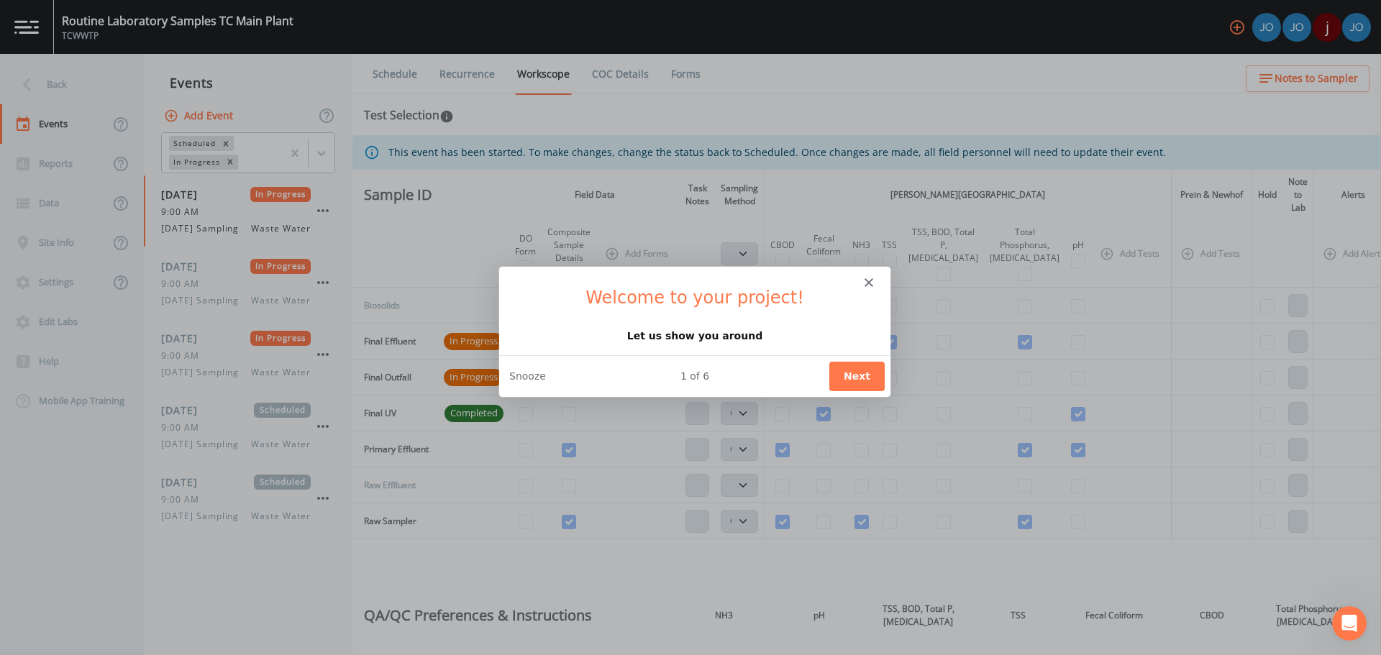
click at [866, 283] on polygon "Close" at bounding box center [868, 282] width 9 height 9
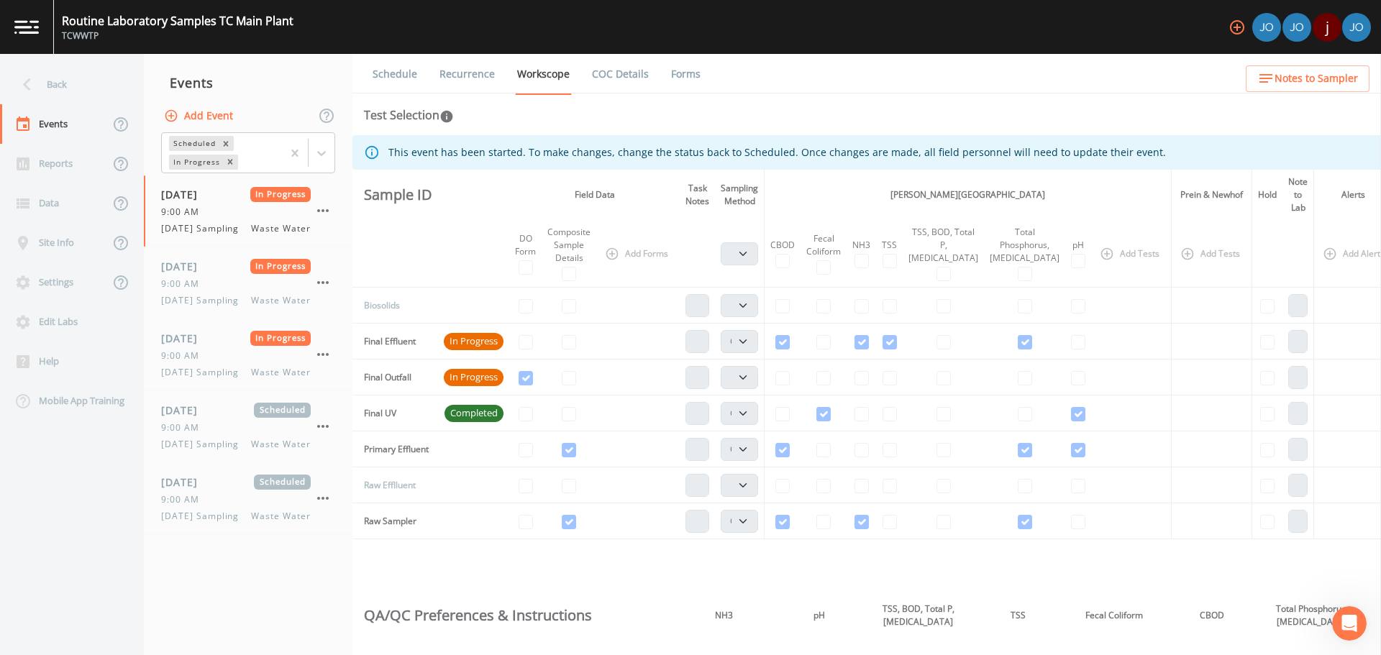
click at [1357, 28] on img at bounding box center [1356, 27] width 29 height 29
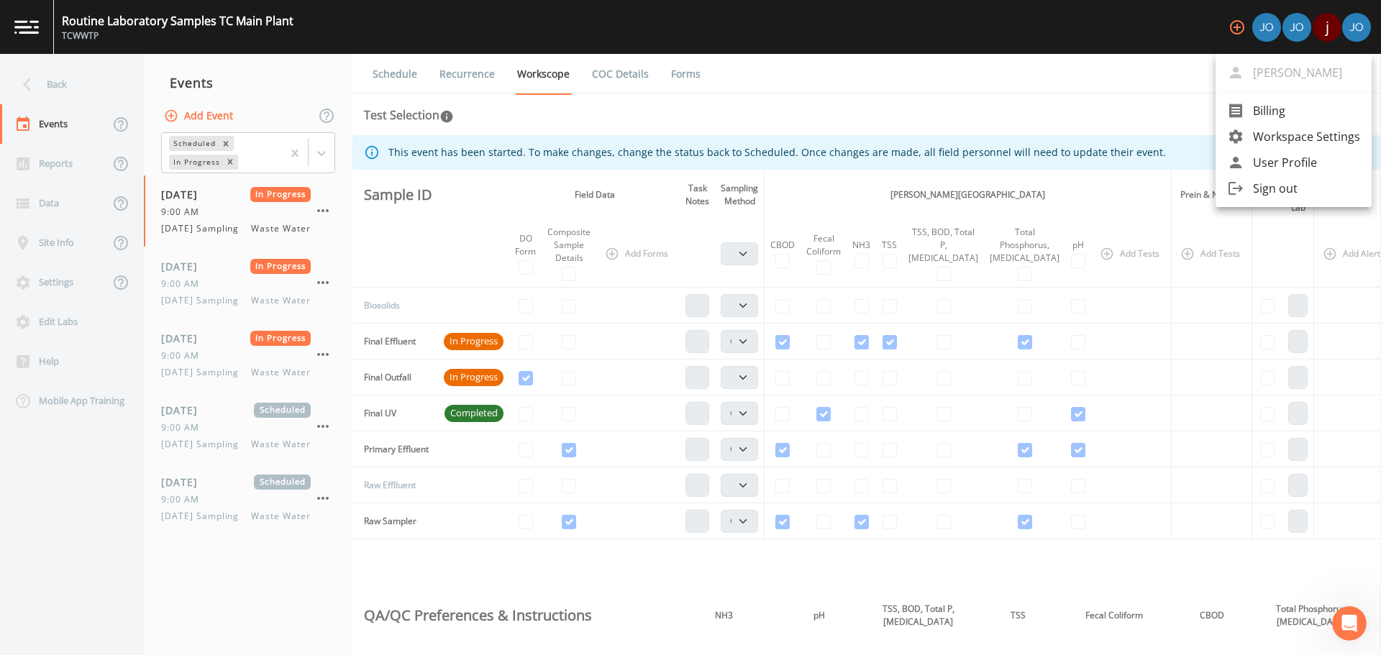
click at [1264, 35] on div at bounding box center [690, 327] width 1381 height 655
click at [1268, 24] on div at bounding box center [690, 327] width 1381 height 655
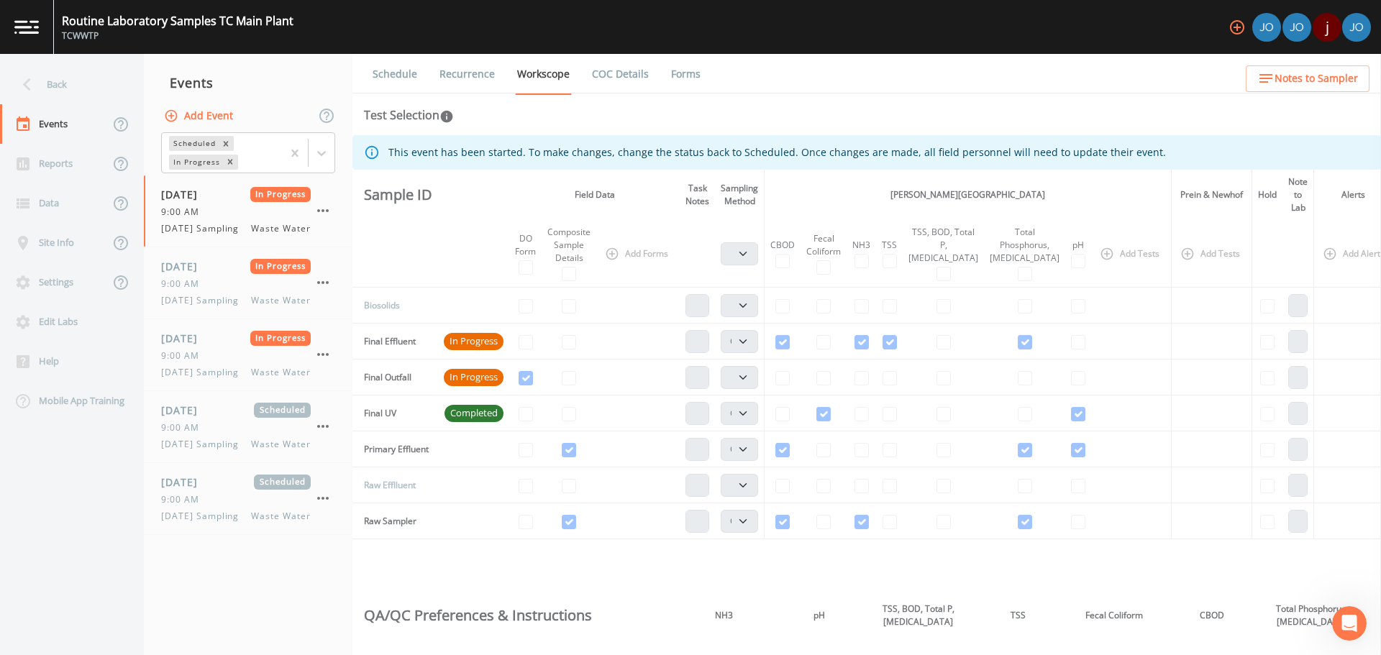
click at [1268, 23] on div at bounding box center [690, 327] width 1381 height 655
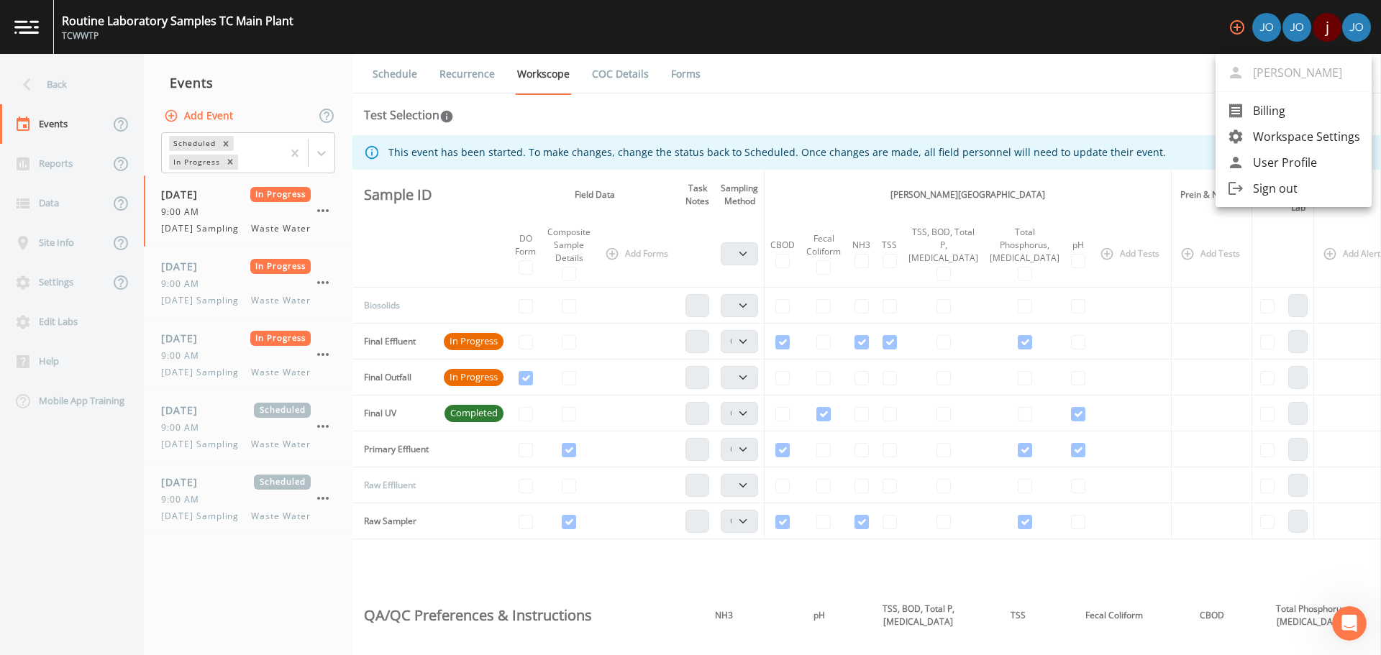
click at [1157, 34] on div at bounding box center [690, 327] width 1381 height 655
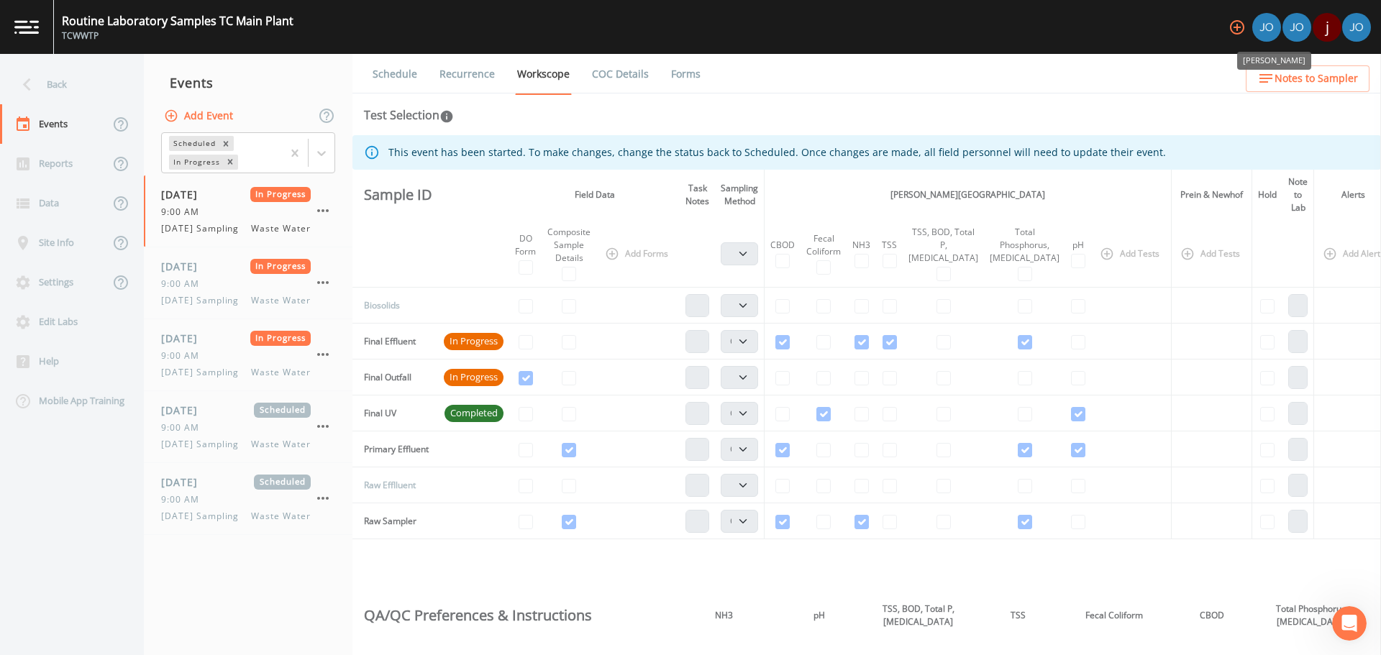
click at [1267, 27] on img "Joshua Lycka" at bounding box center [1266, 27] width 29 height 29
click at [1294, 30] on img "Joshua Lycka" at bounding box center [1296, 27] width 29 height 29
click at [1267, 29] on img "Joshua Lycka" at bounding box center [1266, 27] width 29 height 29
click at [1296, 30] on img "Joshua Lycka" at bounding box center [1296, 27] width 29 height 29
click at [1268, 26] on img "Joshua Lycka" at bounding box center [1266, 27] width 29 height 29
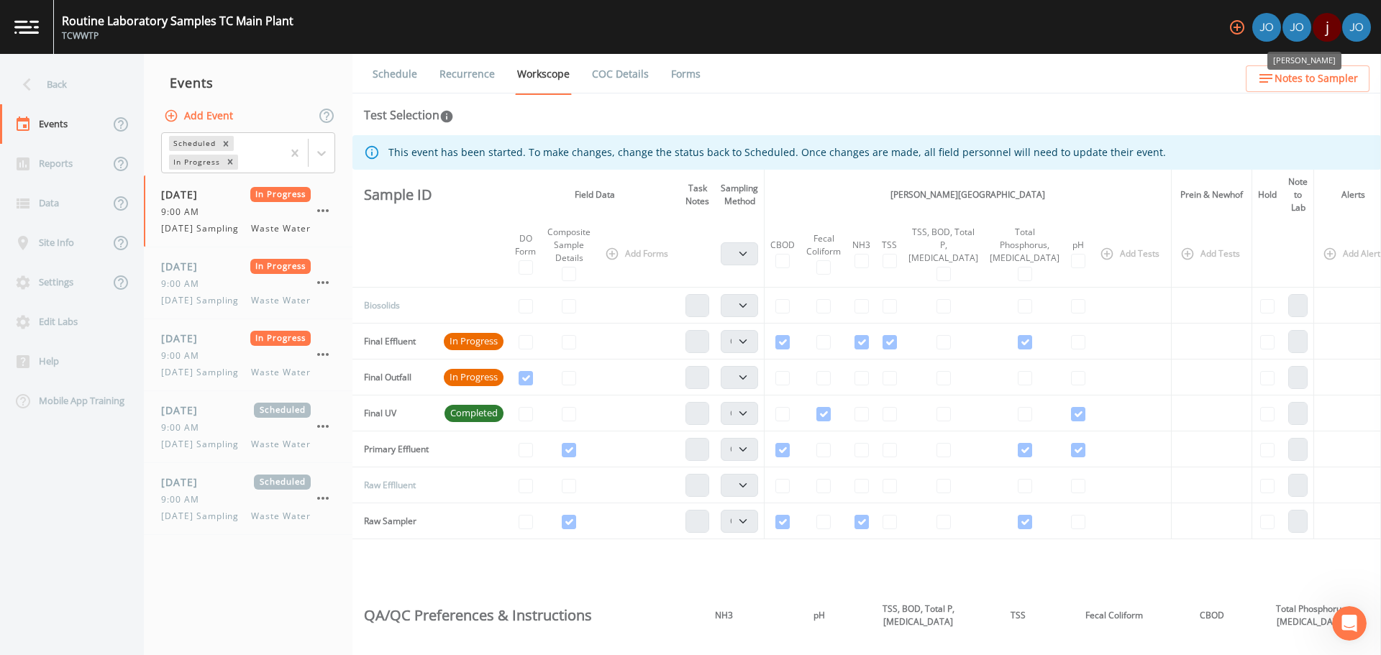
click at [1303, 31] on img "Joshua Lycka" at bounding box center [1296, 27] width 29 height 29
click at [1260, 22] on img "Joshua Lycka" at bounding box center [1266, 27] width 29 height 29
click at [1301, 25] on img "Joshua Lycka" at bounding box center [1296, 27] width 29 height 29
click at [1270, 26] on img "Joshua Lycka" at bounding box center [1266, 27] width 29 height 29
